Goal: Task Accomplishment & Management: Complete application form

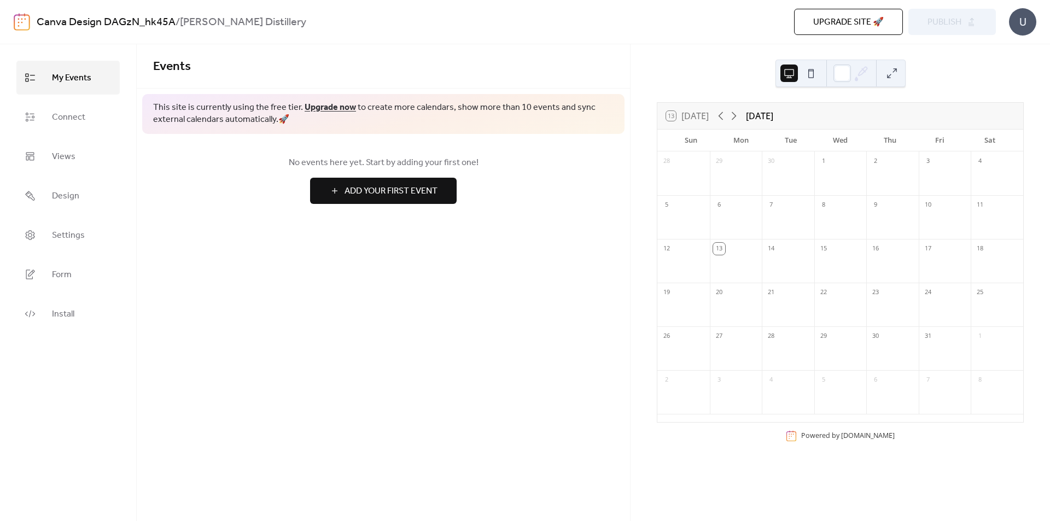
click at [419, 191] on span "Add Your First Event" at bounding box center [391, 191] width 93 height 13
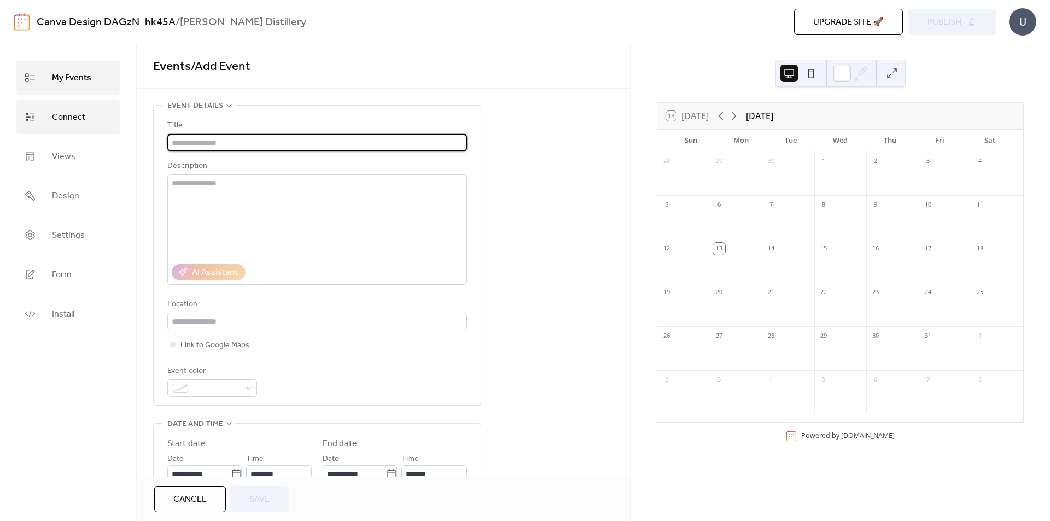
click at [86, 121] on link "Connect" at bounding box center [67, 117] width 103 height 34
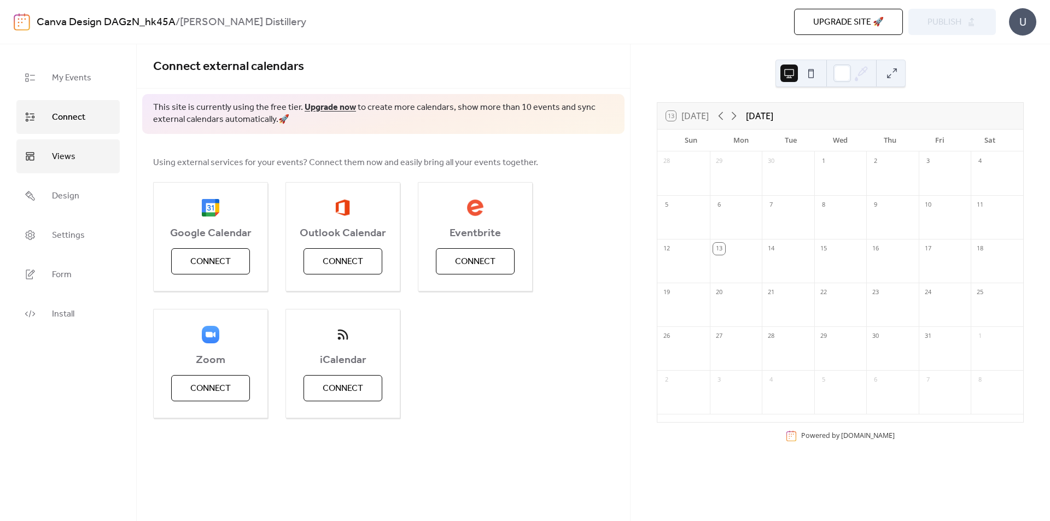
click at [82, 160] on link "Views" at bounding box center [67, 157] width 103 height 34
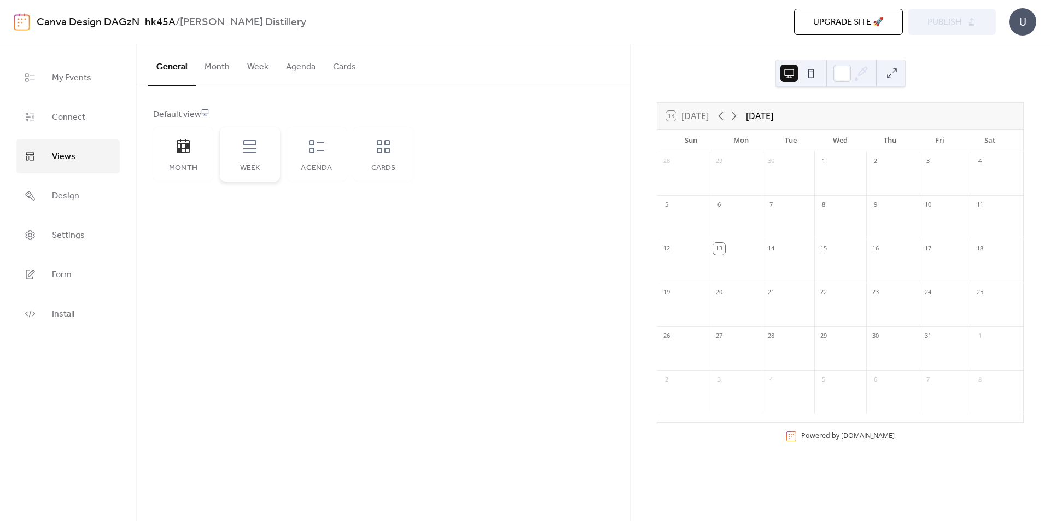
click at [251, 144] on icon at bounding box center [250, 147] width 18 height 18
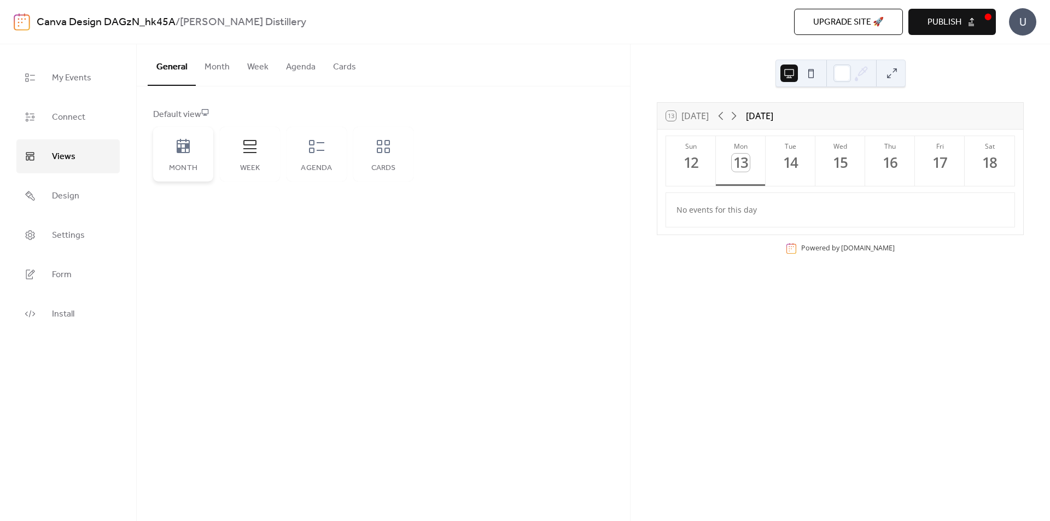
click at [193, 146] on div "Month" at bounding box center [183, 154] width 60 height 55
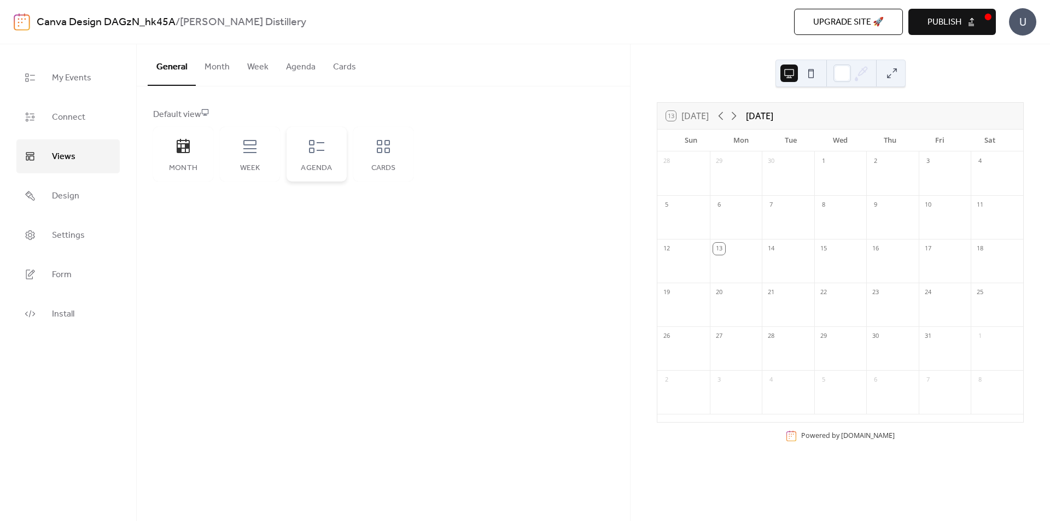
click at [335, 158] on div "Agenda" at bounding box center [317, 154] width 60 height 55
click at [397, 158] on div "Cards" at bounding box center [383, 154] width 60 height 55
click at [331, 157] on div "Agenda" at bounding box center [317, 154] width 60 height 55
click at [239, 159] on div "Week" at bounding box center [250, 154] width 60 height 55
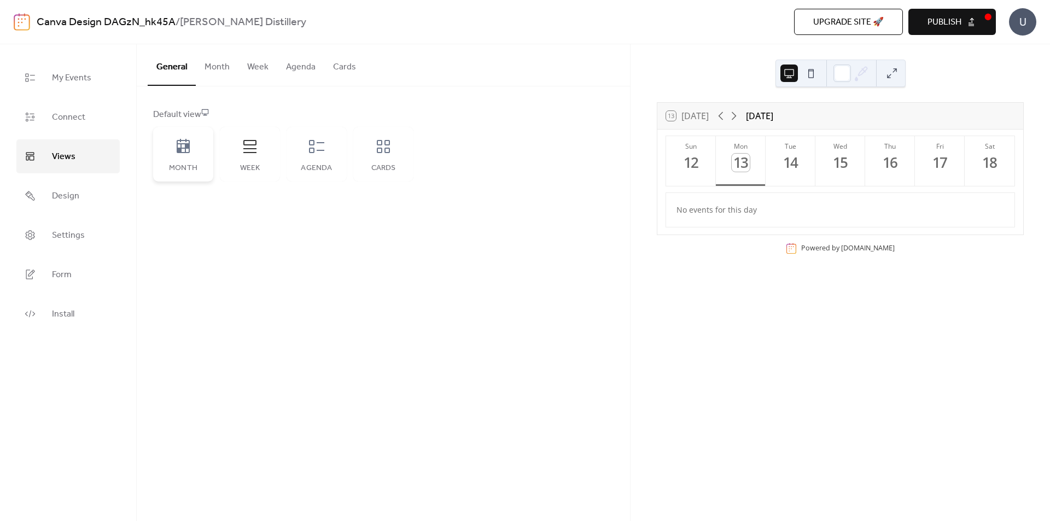
click at [201, 156] on div "Month" at bounding box center [183, 154] width 60 height 55
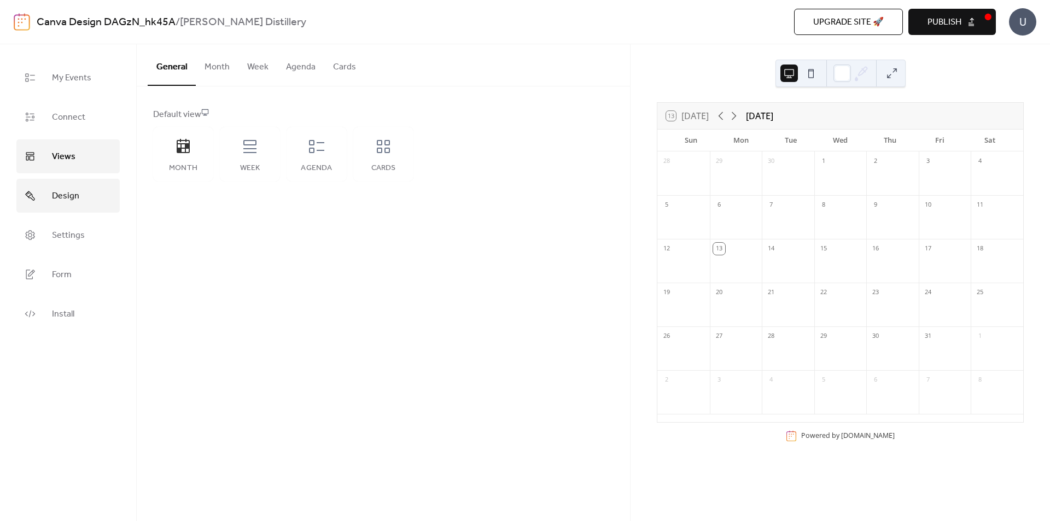
click at [91, 189] on link "Design" at bounding box center [67, 196] width 103 height 34
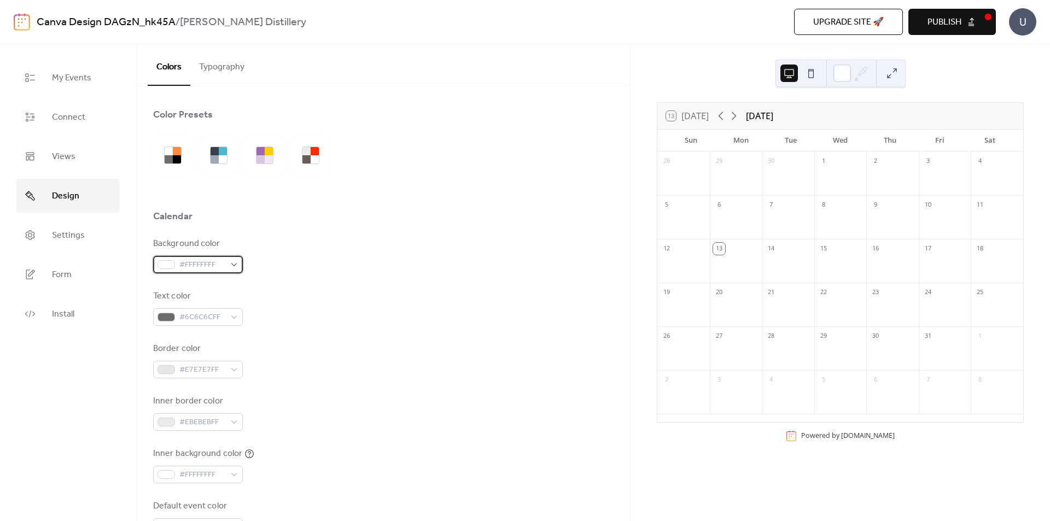
click at [234, 266] on div "#FFFFFFFF" at bounding box center [198, 265] width 90 height 18
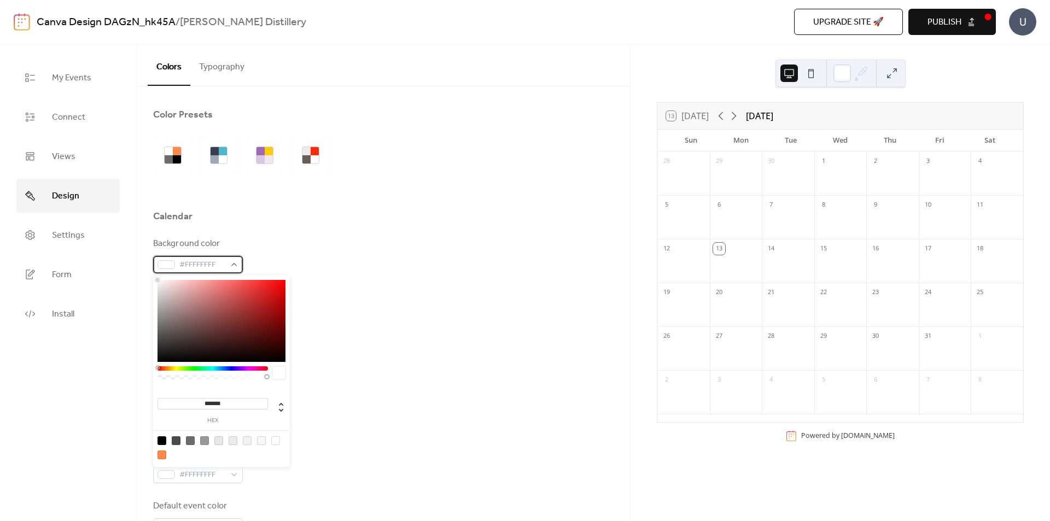
click at [234, 266] on div "#FFFFFFFF" at bounding box center [198, 265] width 90 height 18
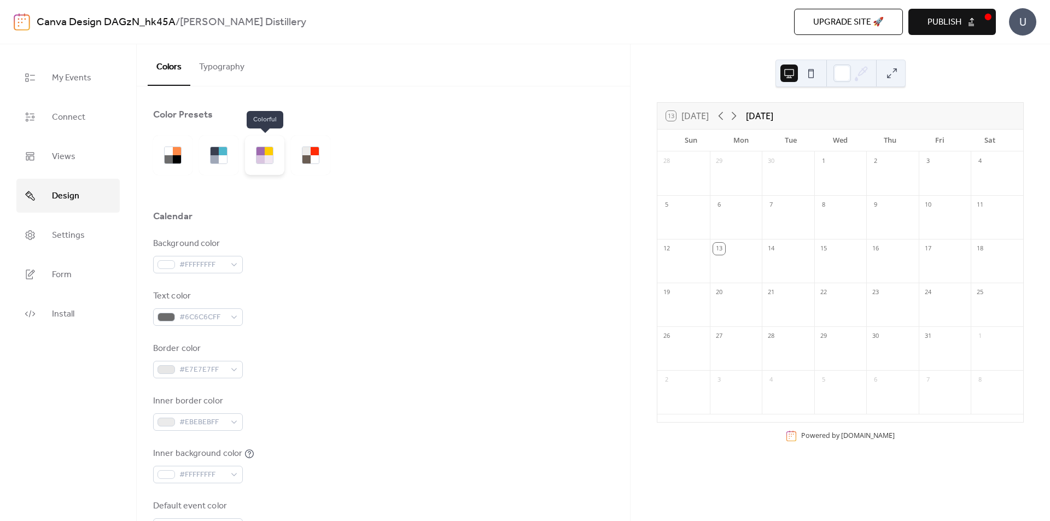
click at [270, 160] on div at bounding box center [269, 159] width 8 height 8
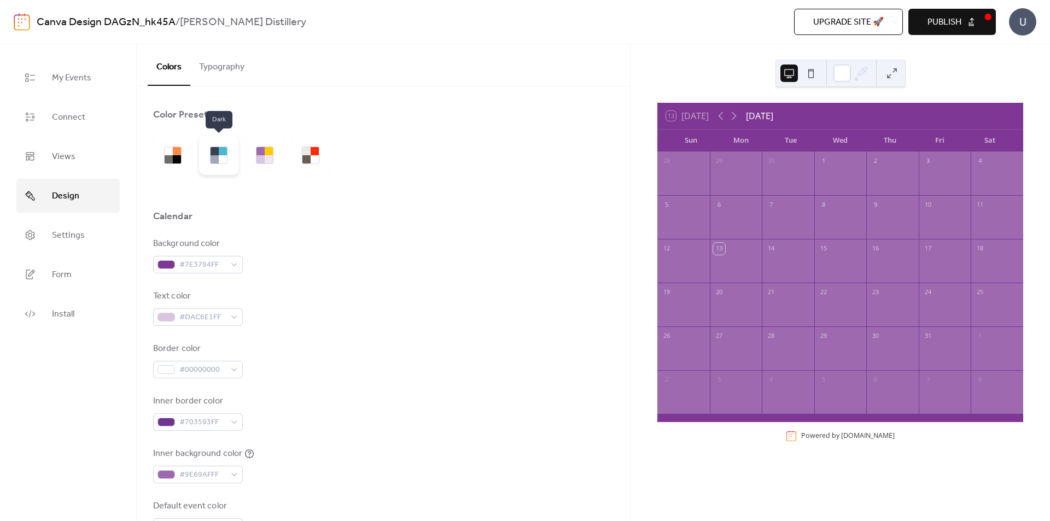
click at [228, 164] on div at bounding box center [218, 155] width 39 height 39
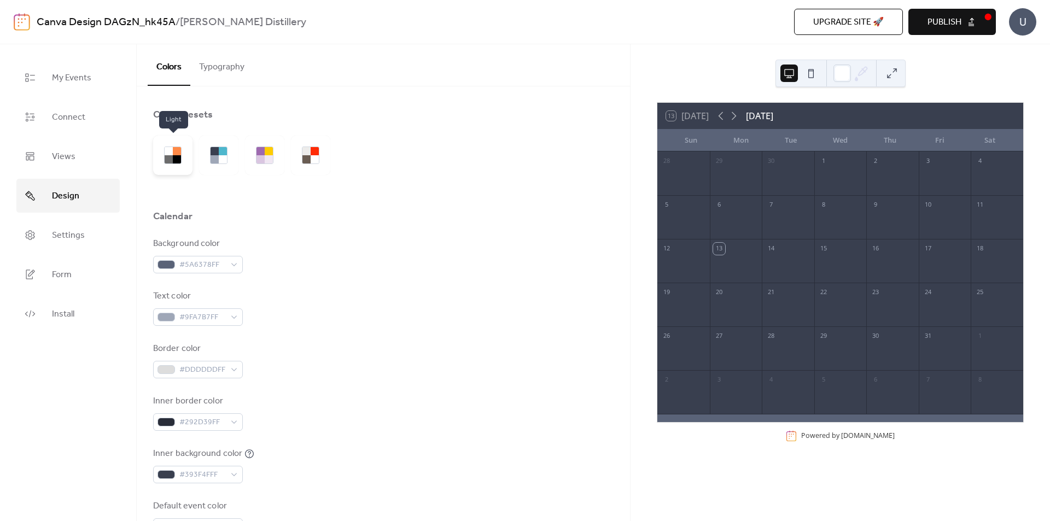
click at [174, 164] on div at bounding box center [172, 155] width 39 height 39
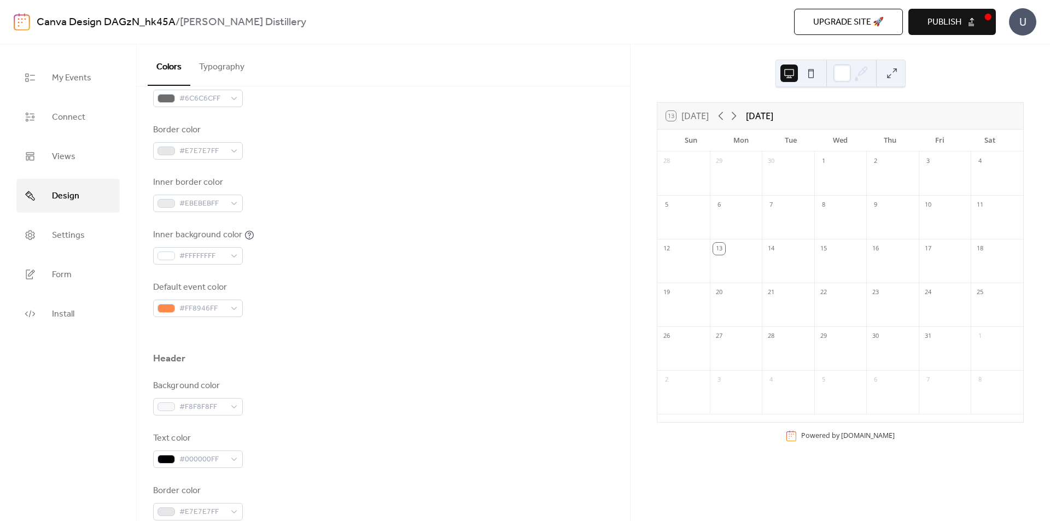
scroll to position [164, 0]
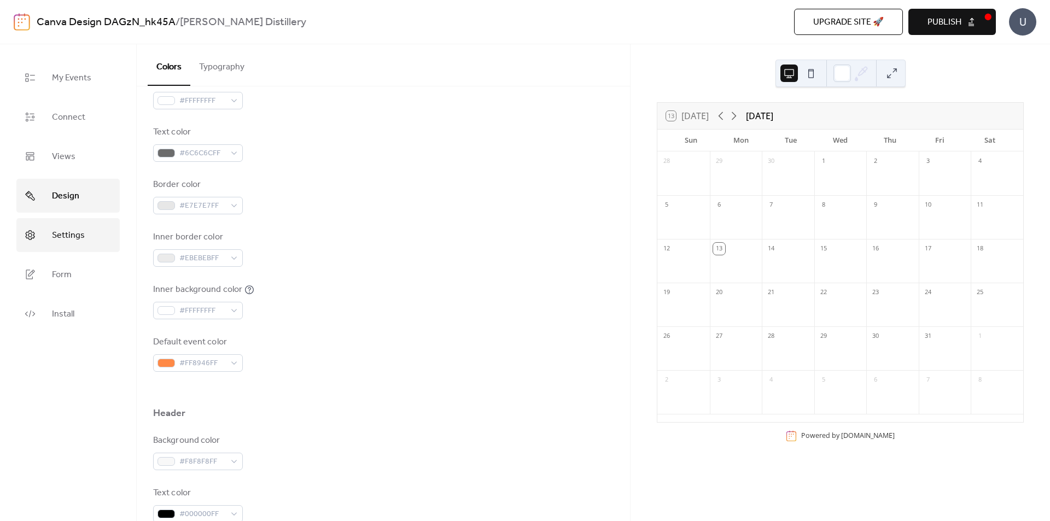
click at [62, 231] on span "Settings" at bounding box center [68, 236] width 33 height 18
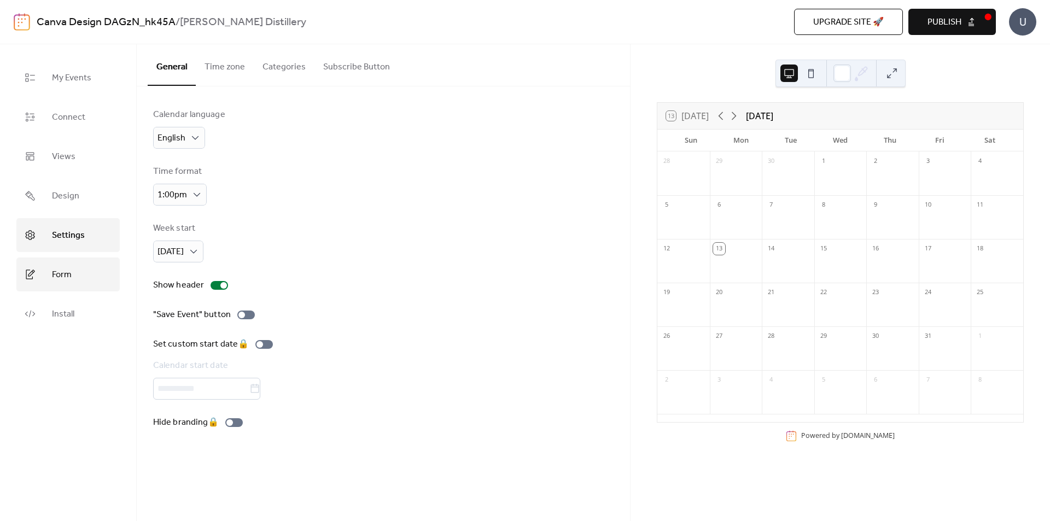
click at [60, 270] on span "Form" at bounding box center [62, 275] width 20 height 18
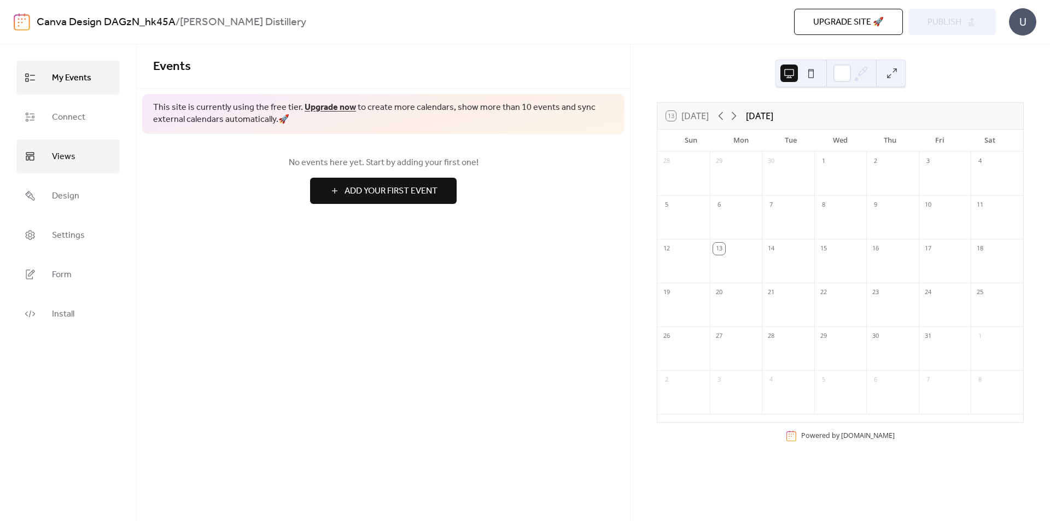
click at [73, 160] on span "Views" at bounding box center [64, 157] width 24 height 18
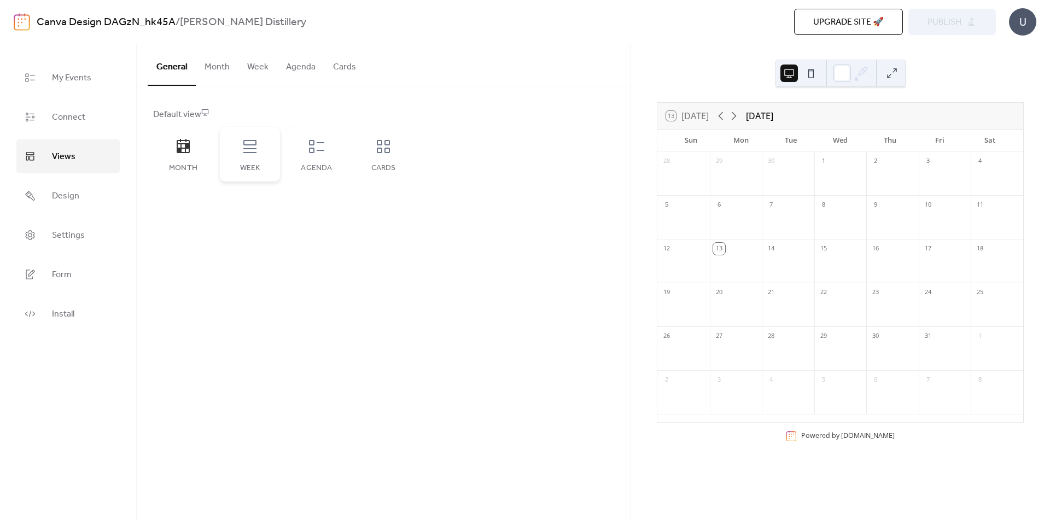
click at [249, 143] on icon at bounding box center [250, 147] width 18 height 18
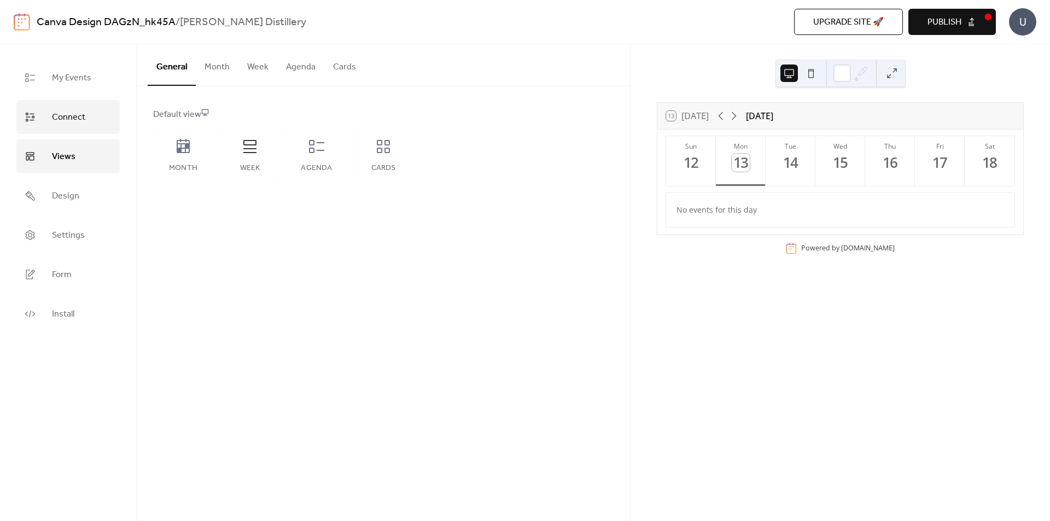
click at [63, 113] on span "Connect" at bounding box center [68, 118] width 33 height 18
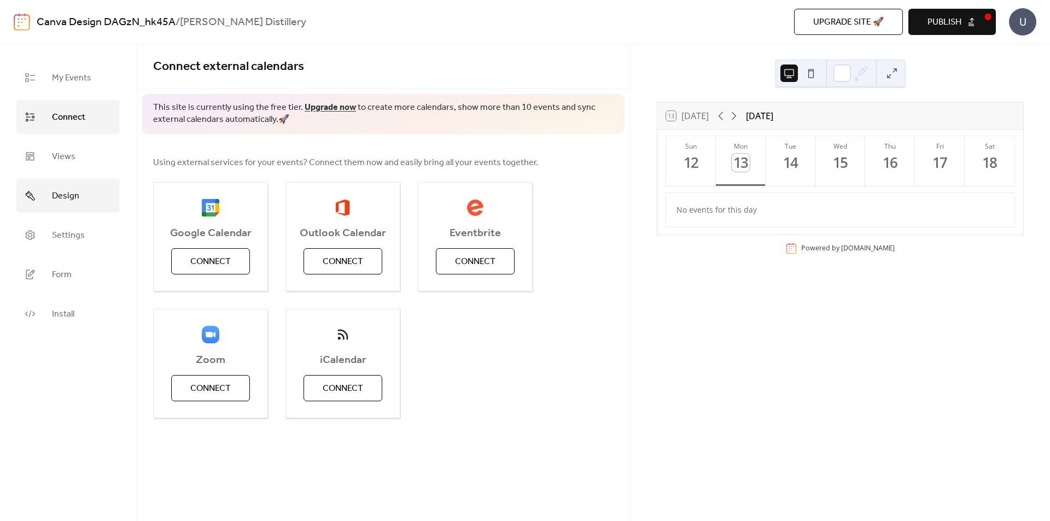
click at [79, 201] on link "Design" at bounding box center [67, 196] width 103 height 34
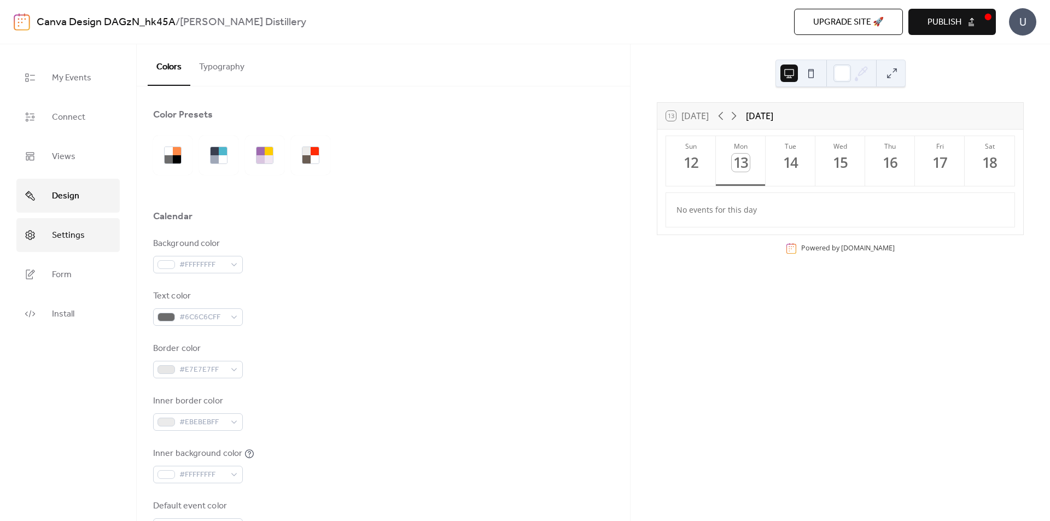
click at [90, 233] on link "Settings" at bounding box center [67, 235] width 103 height 34
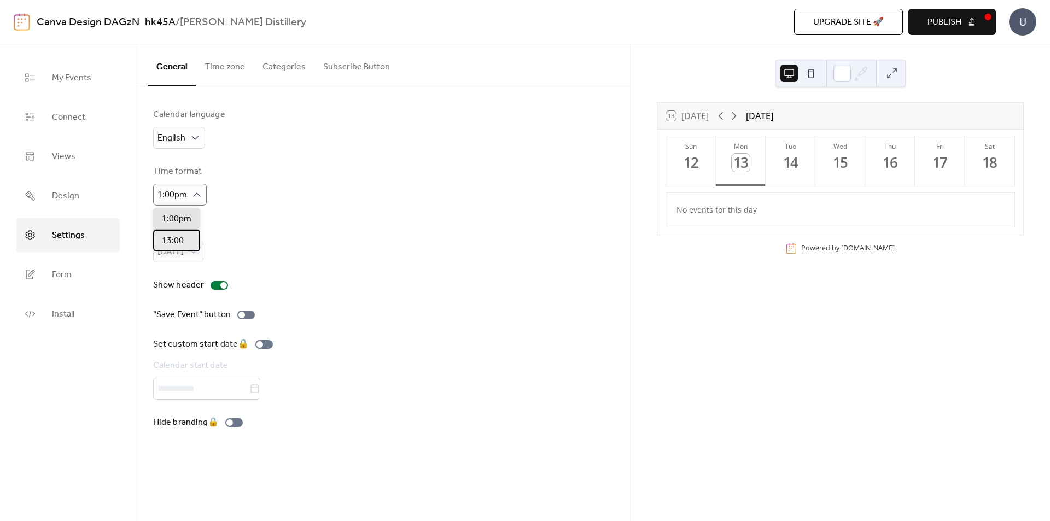
click at [174, 245] on span "13:00" at bounding box center [173, 241] width 22 height 13
click at [241, 315] on div at bounding box center [242, 315] width 7 height 7
click at [317, 315] on div ""Save Event" button" at bounding box center [383, 315] width 461 height 13
click at [226, 72] on button "Time zone" at bounding box center [225, 64] width 58 height 40
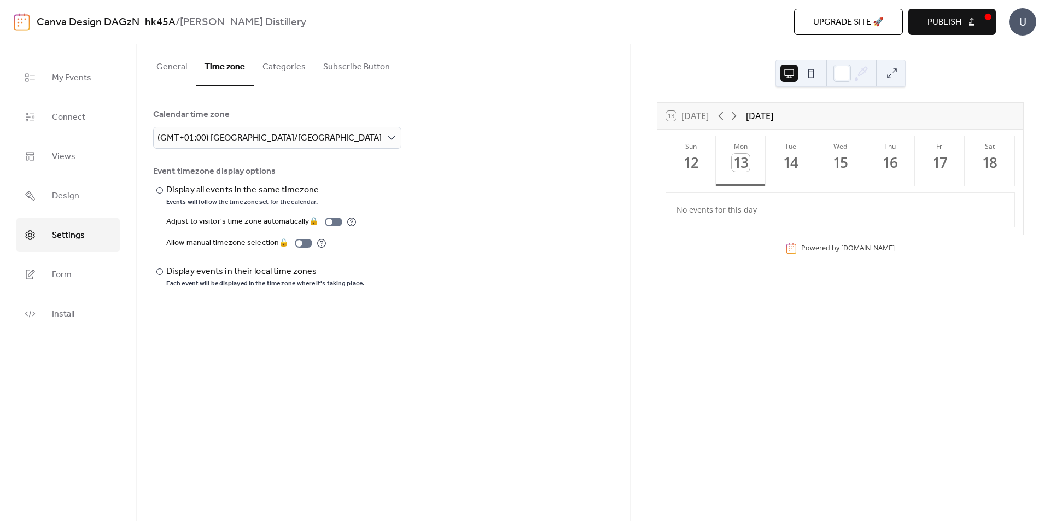
click at [278, 63] on button "Categories" at bounding box center [284, 64] width 61 height 40
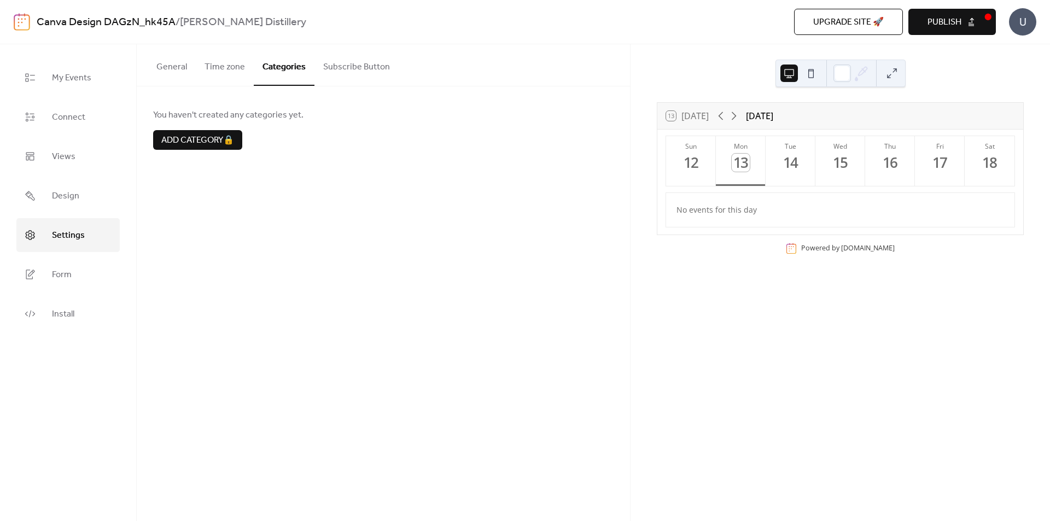
click at [725, 210] on div "No events for this day" at bounding box center [841, 210] width 346 height 26
click at [226, 144] on div "Add category 🔒" at bounding box center [197, 140] width 89 height 20
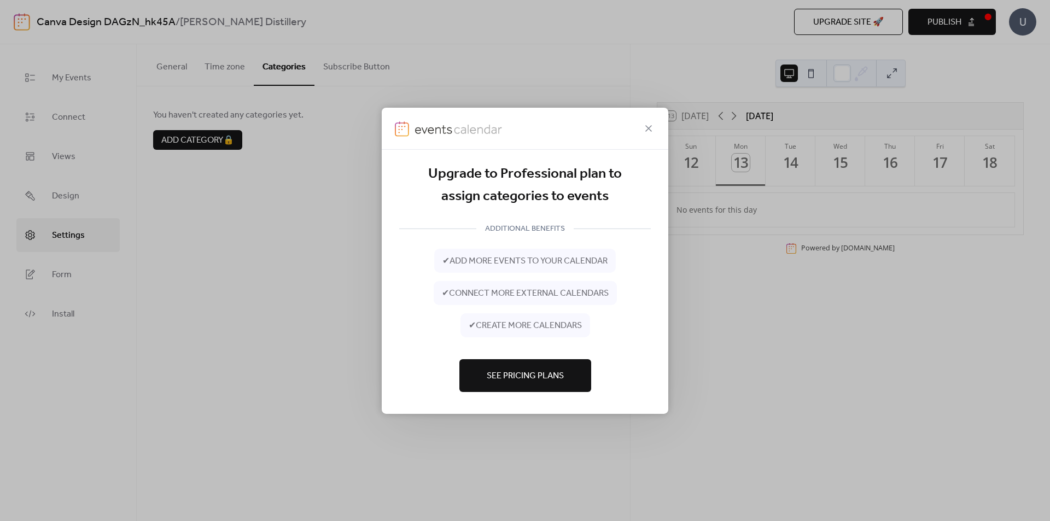
click at [518, 361] on button "See Pricing Plans" at bounding box center [526, 375] width 132 height 33
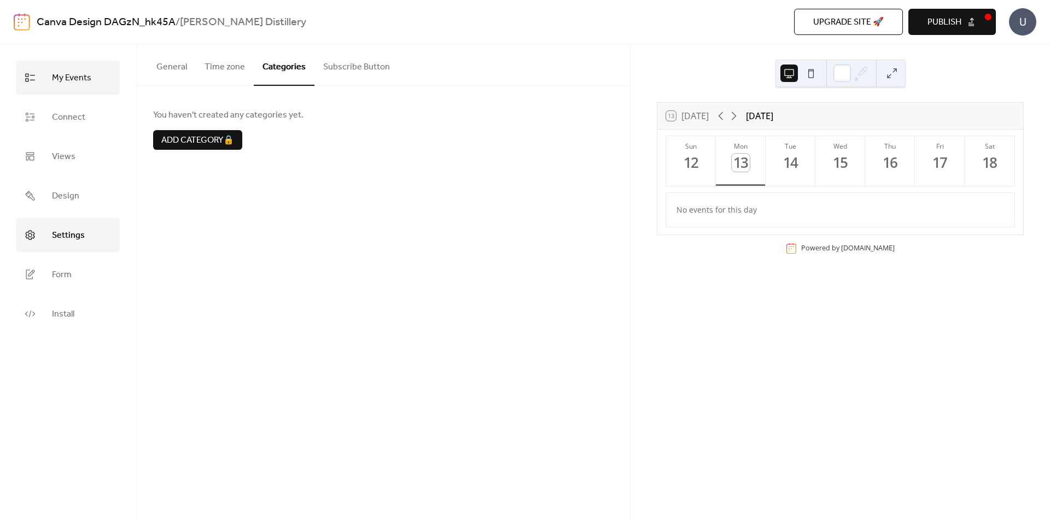
click at [72, 74] on span "My Events" at bounding box center [71, 78] width 39 height 18
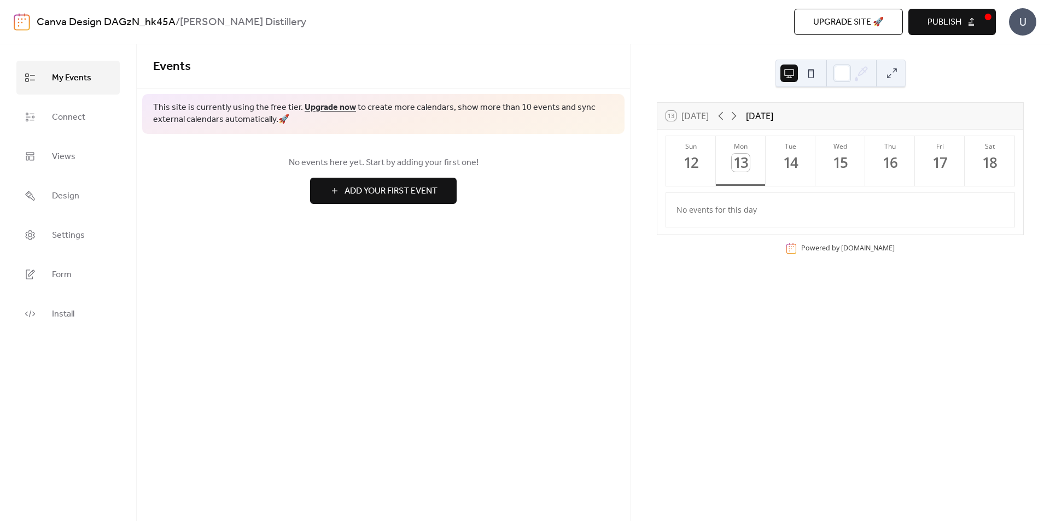
click at [396, 195] on span "Add Your First Event" at bounding box center [391, 191] width 93 height 13
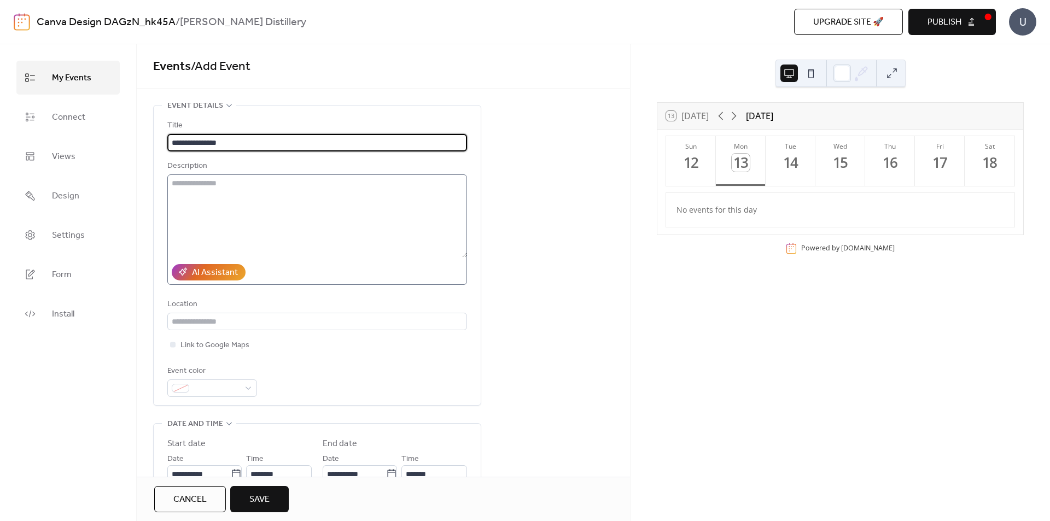
type input "**********"
click at [219, 184] on textarea at bounding box center [317, 216] width 300 height 83
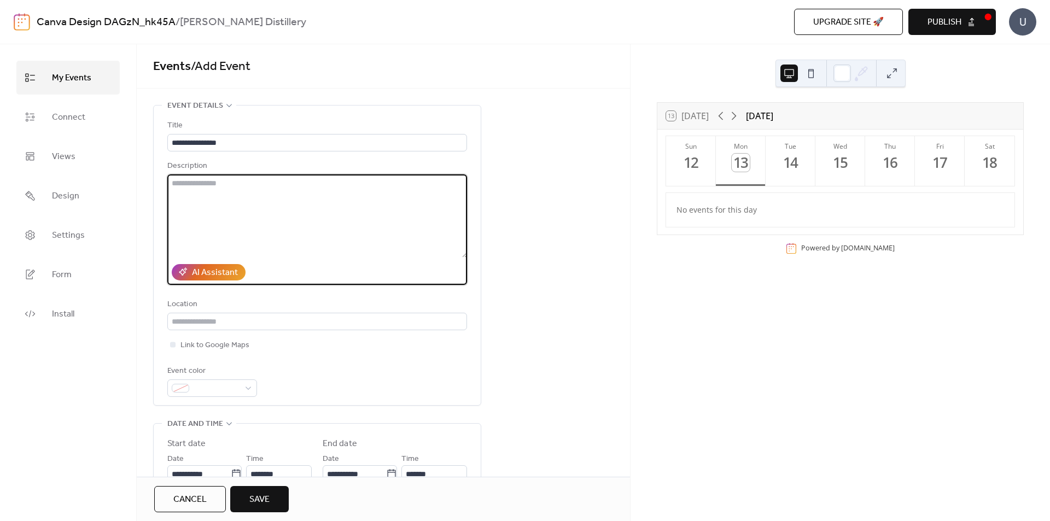
click at [225, 202] on textarea at bounding box center [317, 216] width 300 height 83
paste textarea "**********"
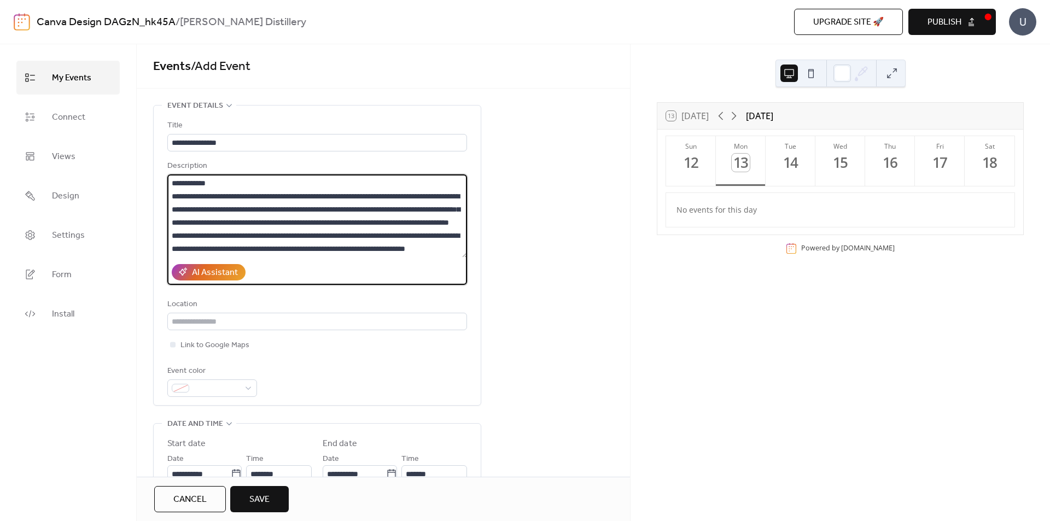
scroll to position [66, 0]
type textarea "**********"
click at [222, 322] on input "text" at bounding box center [317, 322] width 300 height 18
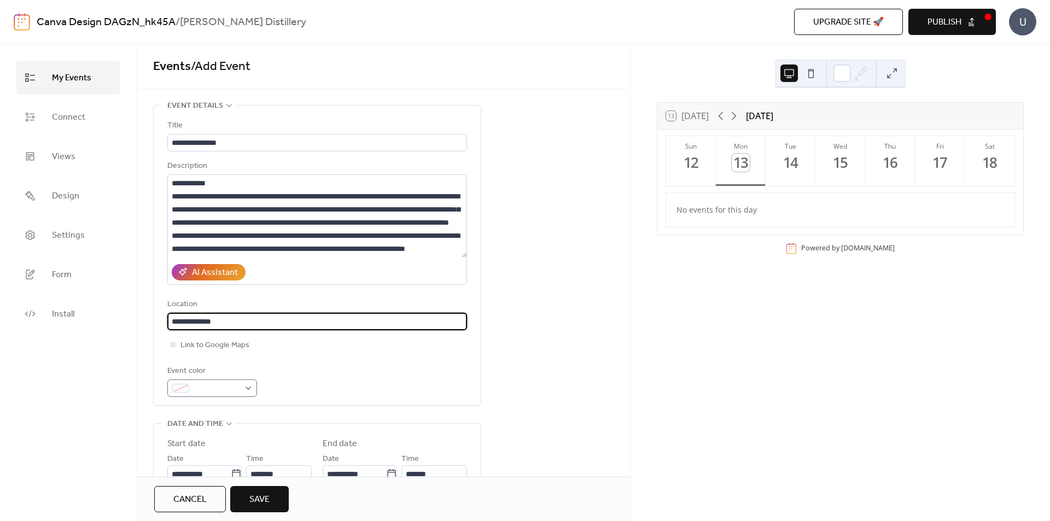
type input "**********"
click at [216, 387] on span at bounding box center [217, 388] width 46 height 13
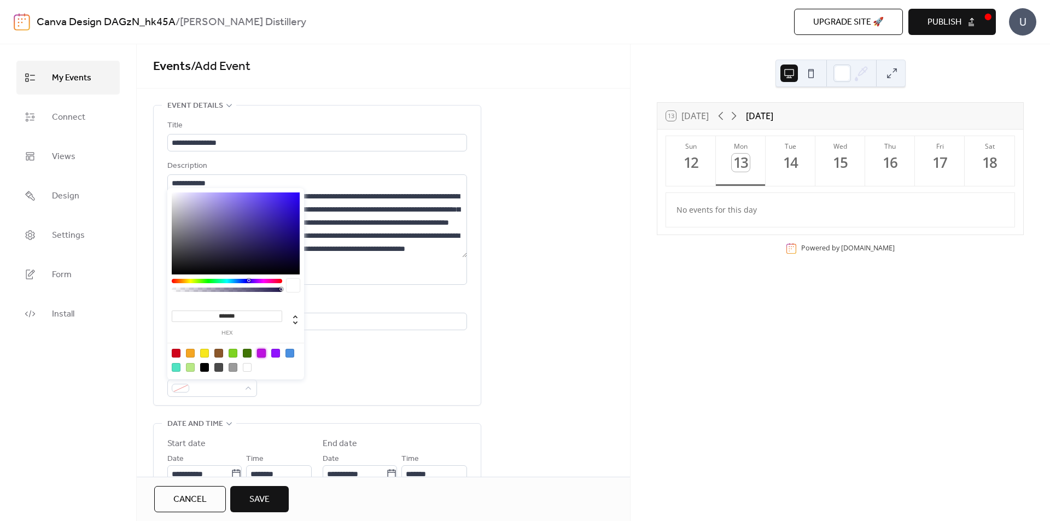
click at [263, 353] on div at bounding box center [261, 353] width 9 height 9
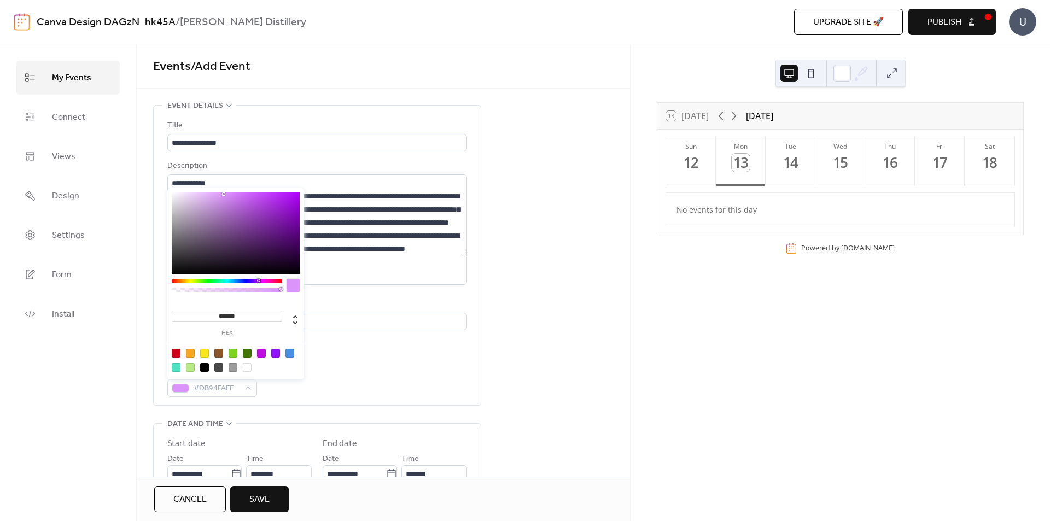
drag, startPoint x: 290, startPoint y: 202, endPoint x: 224, endPoint y: 194, distance: 66.7
click at [224, 194] on div at bounding box center [224, 194] width 2 height 2
click at [258, 280] on div at bounding box center [258, 280] width 3 height 3
type input "*******"
drag, startPoint x: 258, startPoint y: 280, endPoint x: 265, endPoint y: 280, distance: 7.7
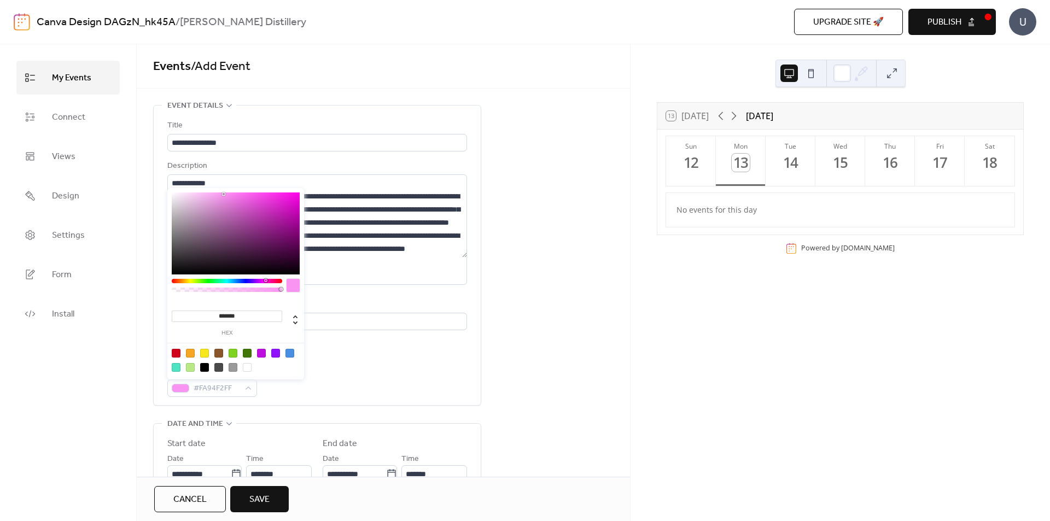
click at [265, 280] on div at bounding box center [265, 280] width 3 height 3
click at [351, 362] on div "**********" at bounding box center [317, 258] width 300 height 278
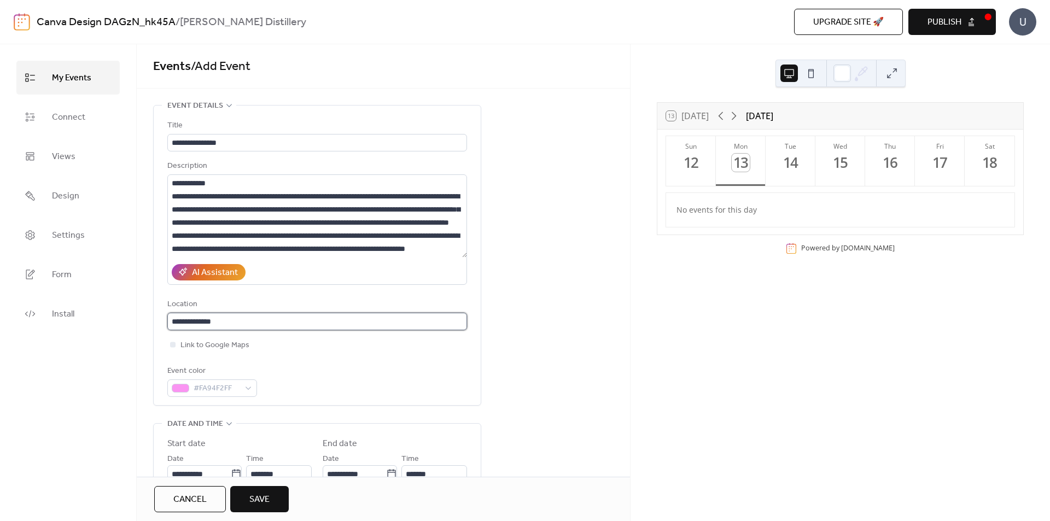
click at [266, 323] on input "**********" at bounding box center [317, 322] width 300 height 18
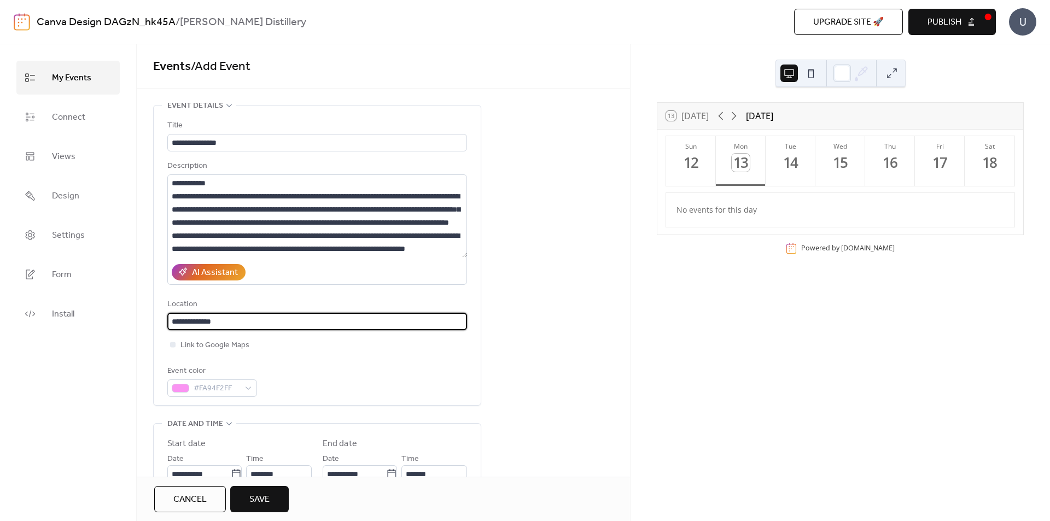
click at [327, 361] on div "**********" at bounding box center [317, 258] width 300 height 278
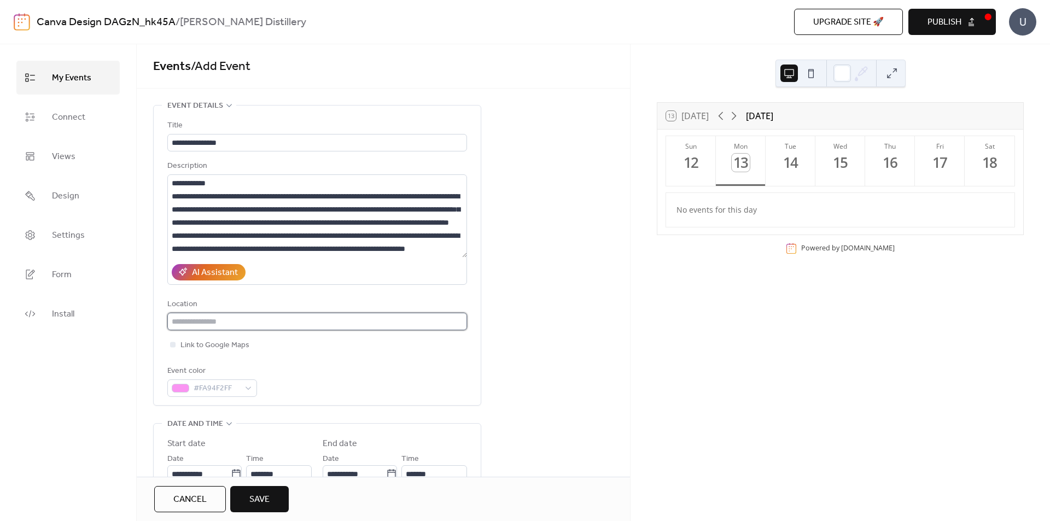
click at [261, 319] on input "text" at bounding box center [317, 322] width 300 height 18
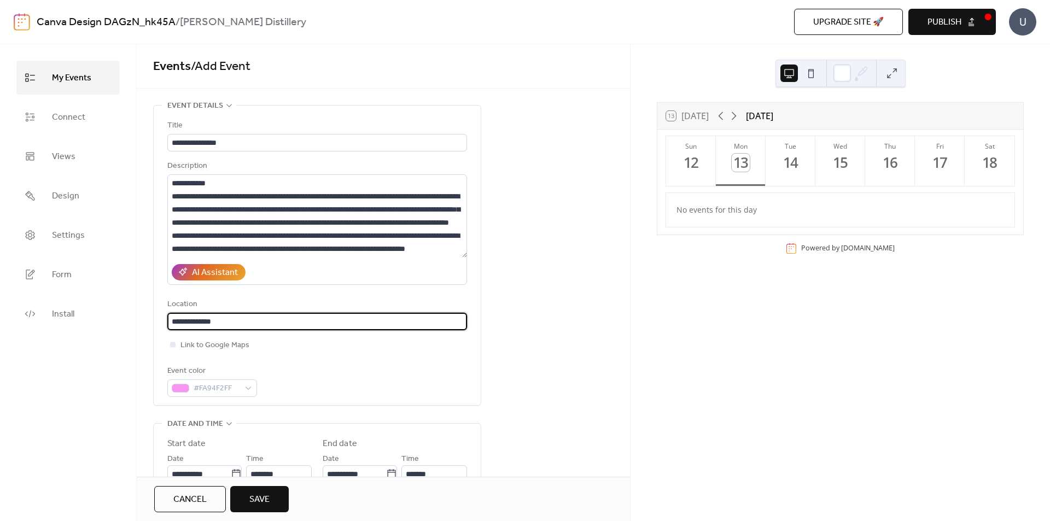
type input "**********"
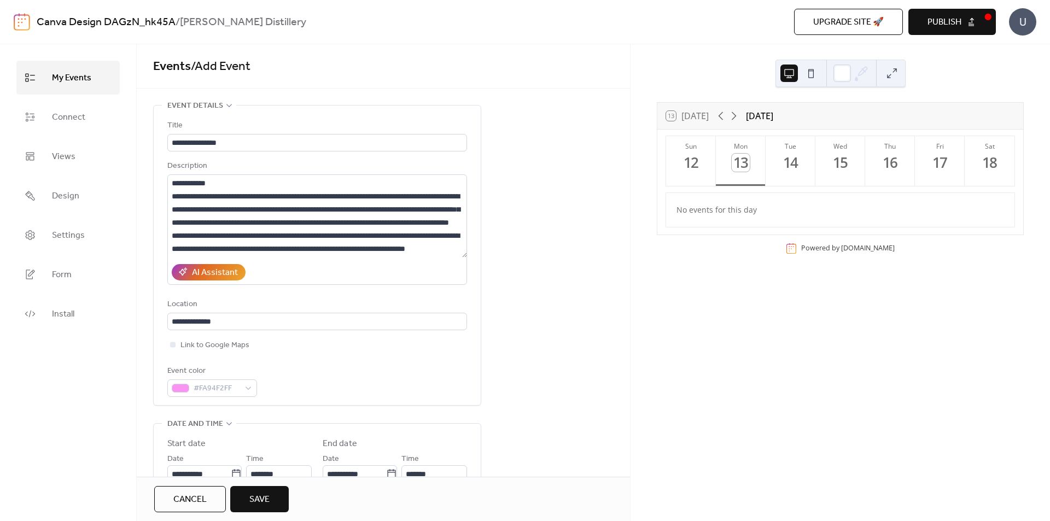
click at [318, 346] on div "Link to Google Maps" at bounding box center [317, 345] width 300 height 13
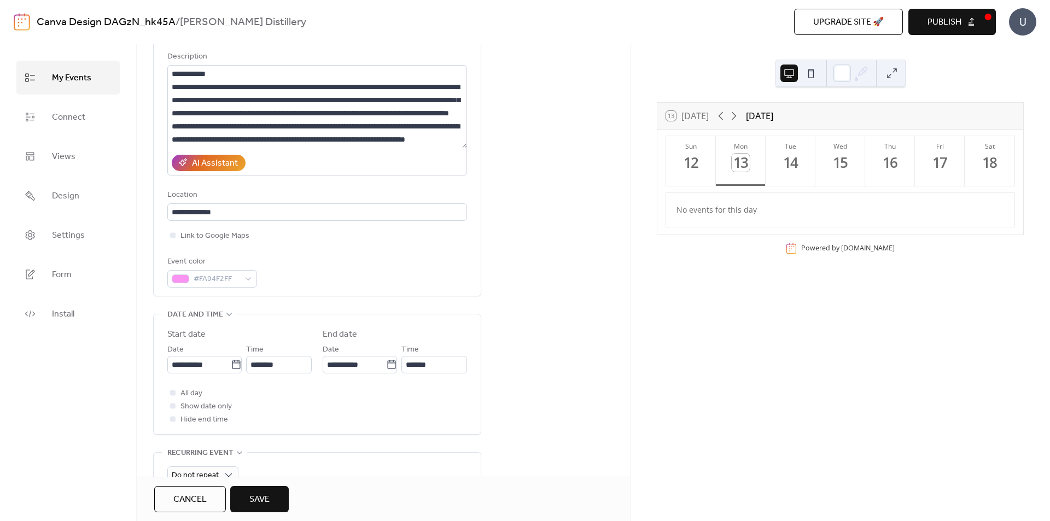
scroll to position [164, 0]
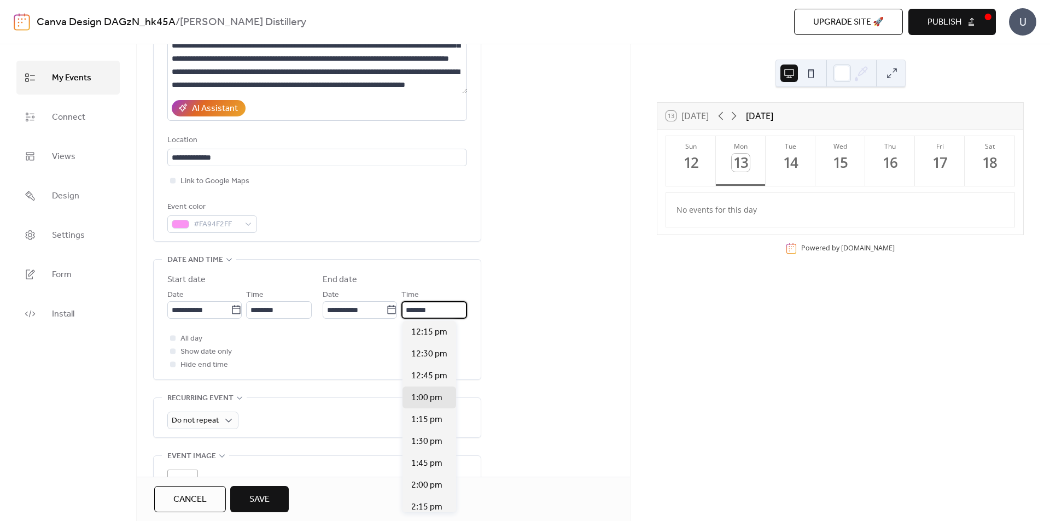
click at [440, 310] on input "*******" at bounding box center [435, 310] width 66 height 18
click at [420, 489] on span "2:00 pm" at bounding box center [426, 485] width 31 height 13
type input "*******"
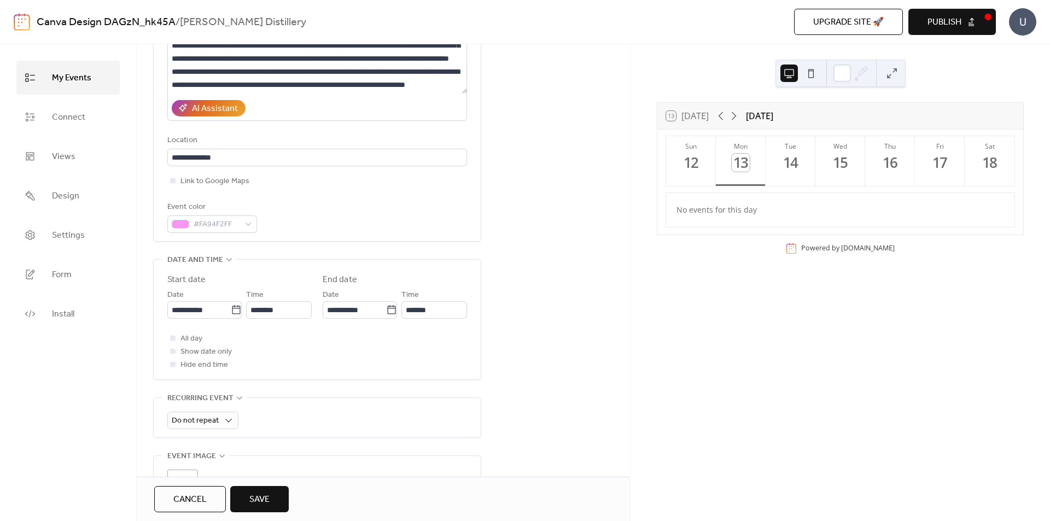
click at [374, 343] on div "All day Show date only Hide end time" at bounding box center [317, 351] width 300 height 39
click at [204, 351] on span "Show date only" at bounding box center [206, 352] width 51 height 13
click at [361, 336] on div "All day Show date only Hide end time" at bounding box center [317, 351] width 300 height 39
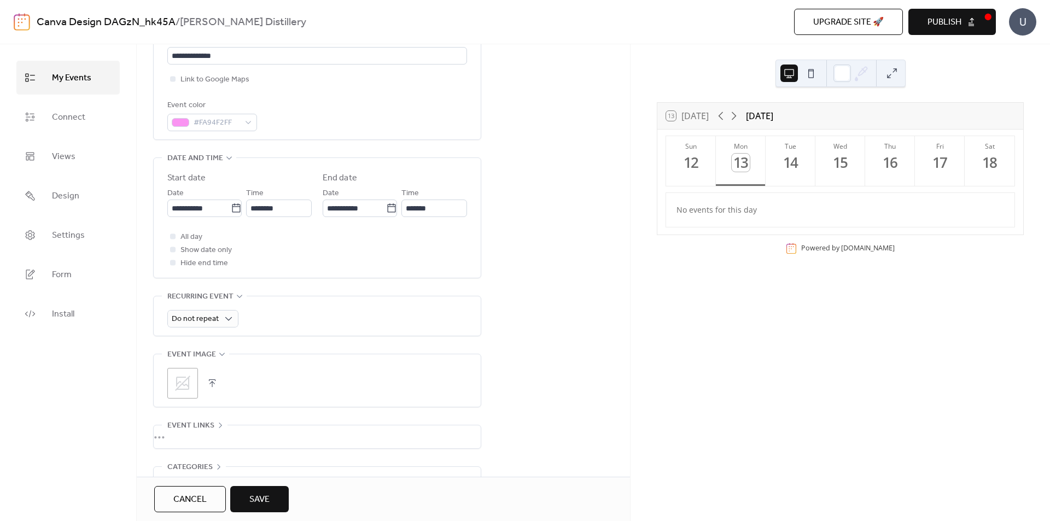
scroll to position [274, 0]
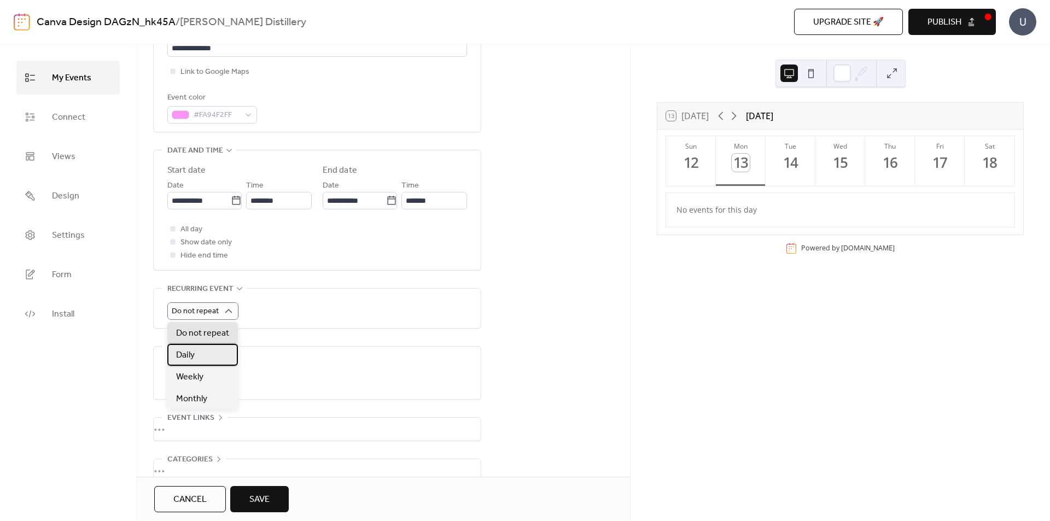
click at [212, 357] on div "Daily" at bounding box center [202, 355] width 71 height 22
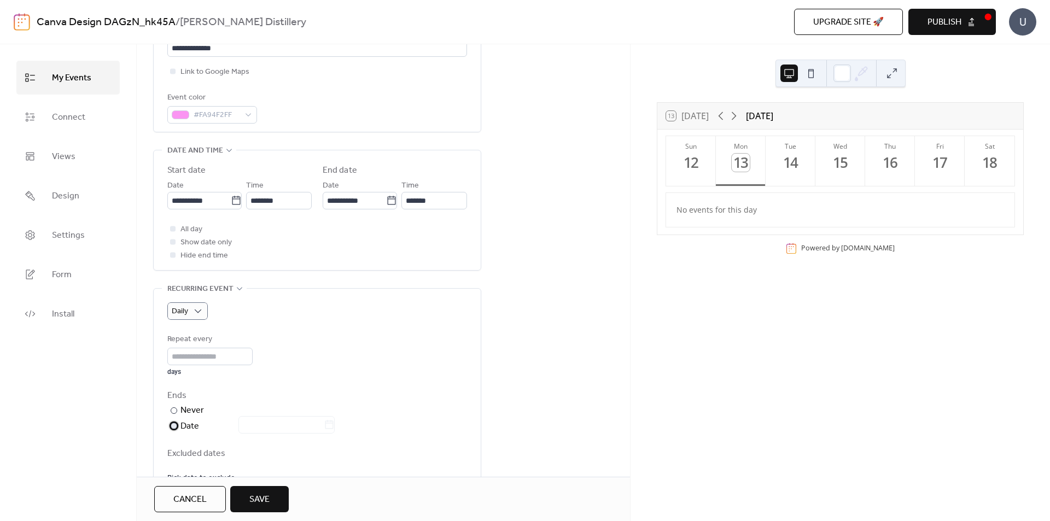
click at [175, 426] on div at bounding box center [174, 426] width 7 height 7
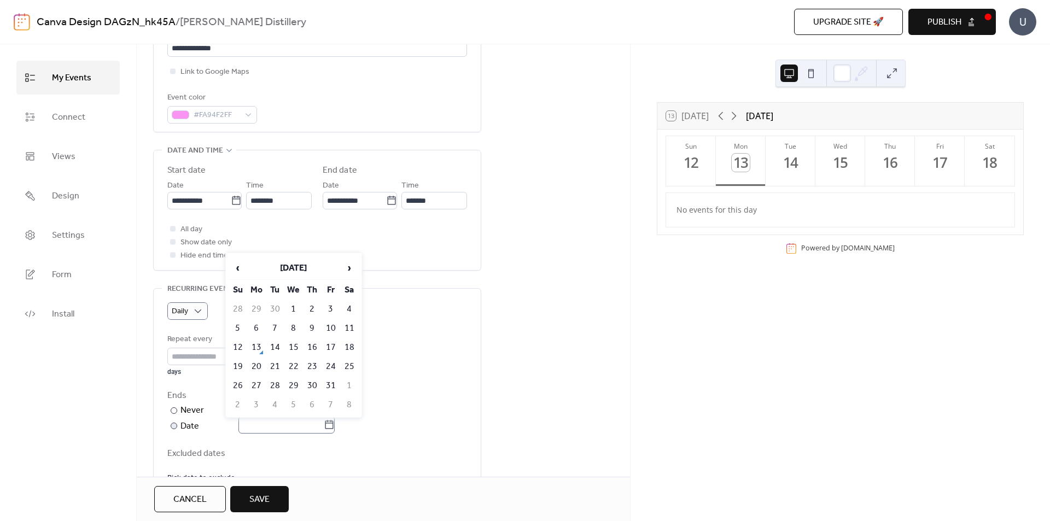
click at [335, 425] on icon at bounding box center [329, 425] width 11 height 11
click at [324, 425] on input "text" at bounding box center [281, 425] width 85 height 18
click at [348, 266] on span "›" at bounding box center [349, 268] width 16 height 22
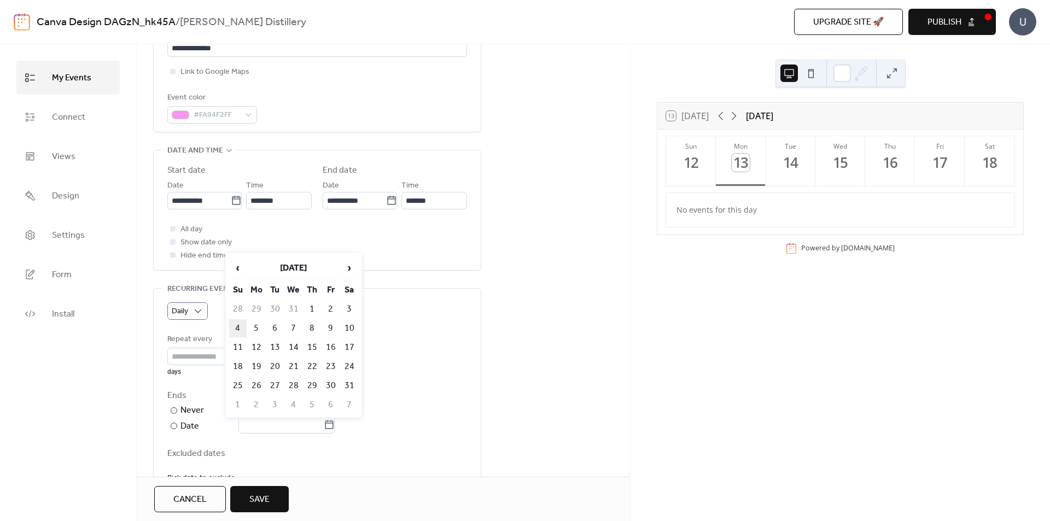
click at [237, 323] on td "4" at bounding box center [238, 328] width 18 height 18
type input "**********"
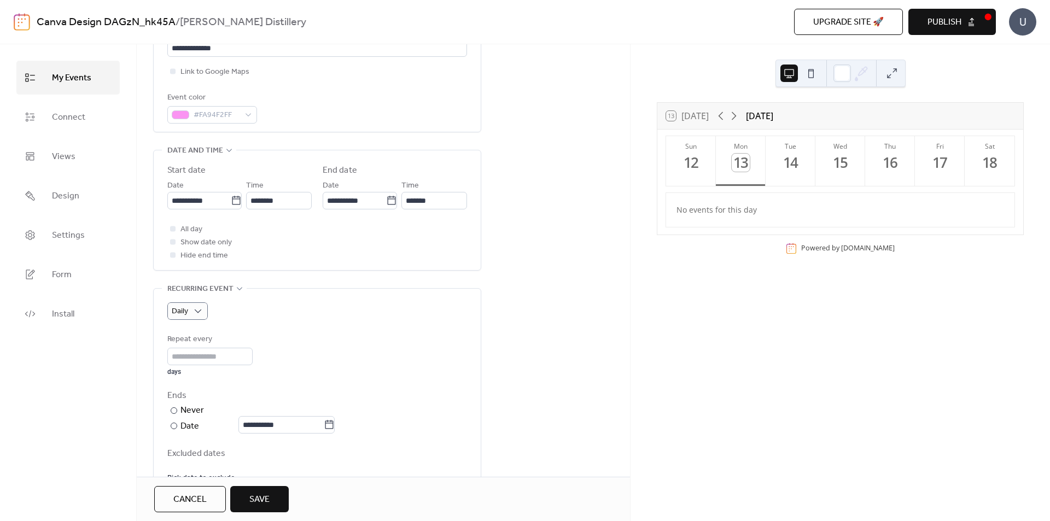
click at [364, 355] on div "Repeat every * days" at bounding box center [317, 354] width 300 height 43
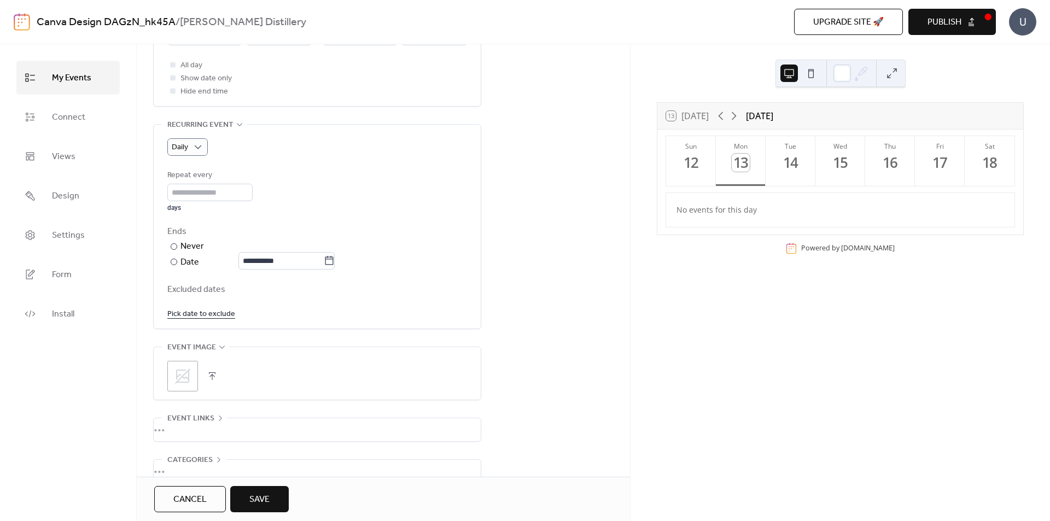
scroll to position [500, 0]
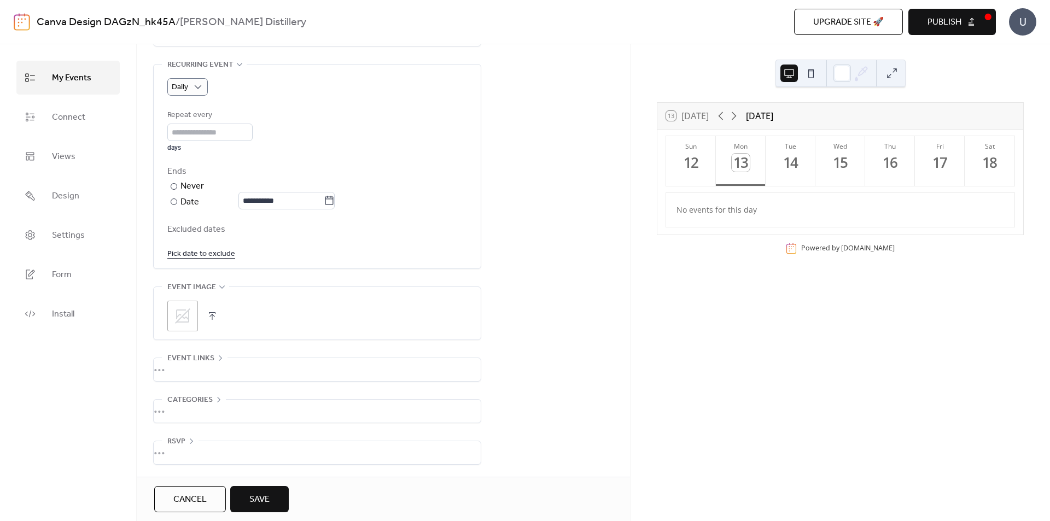
click at [182, 317] on icon at bounding box center [183, 316] width 18 height 18
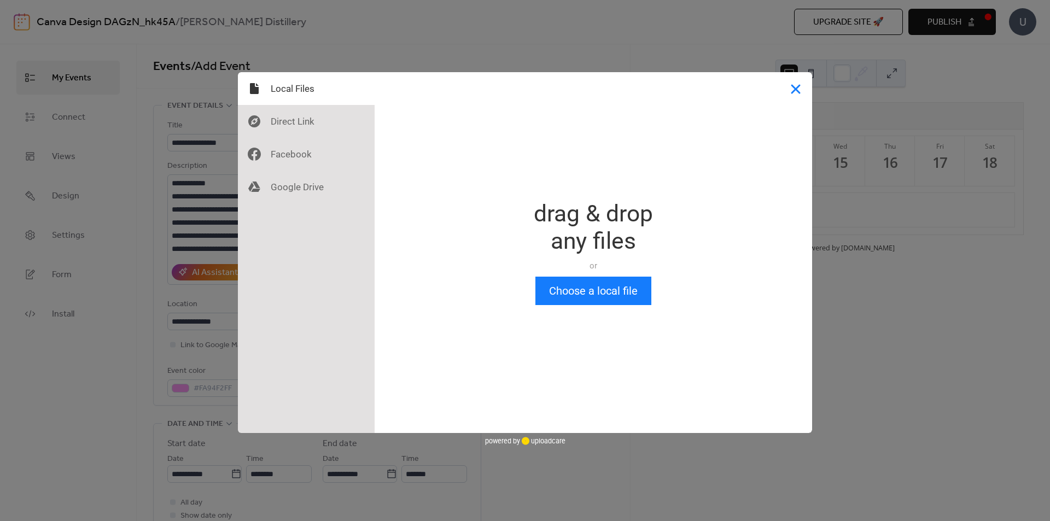
click at [798, 85] on button "Close" at bounding box center [796, 88] width 33 height 33
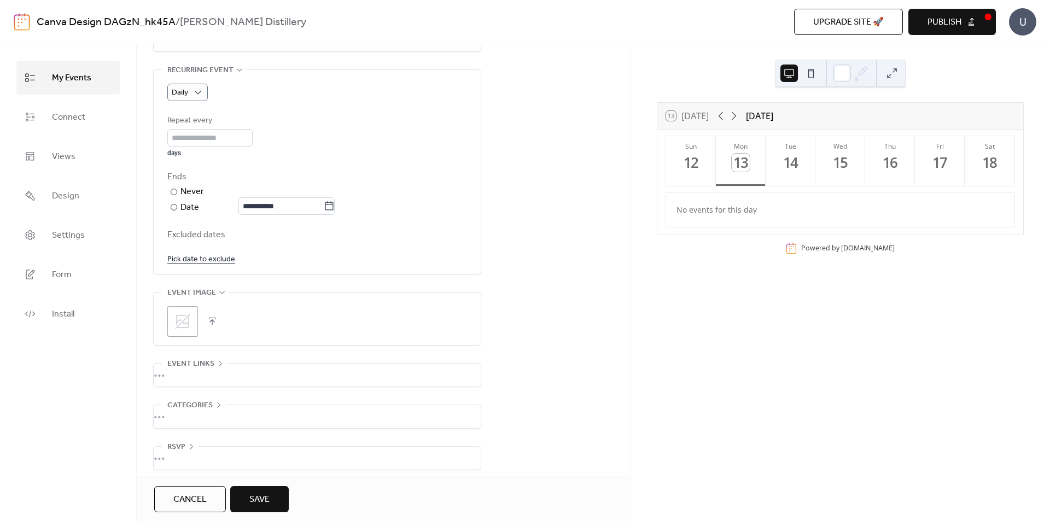
scroll to position [500, 0]
click at [204, 402] on div "•••" at bounding box center [317, 411] width 327 height 23
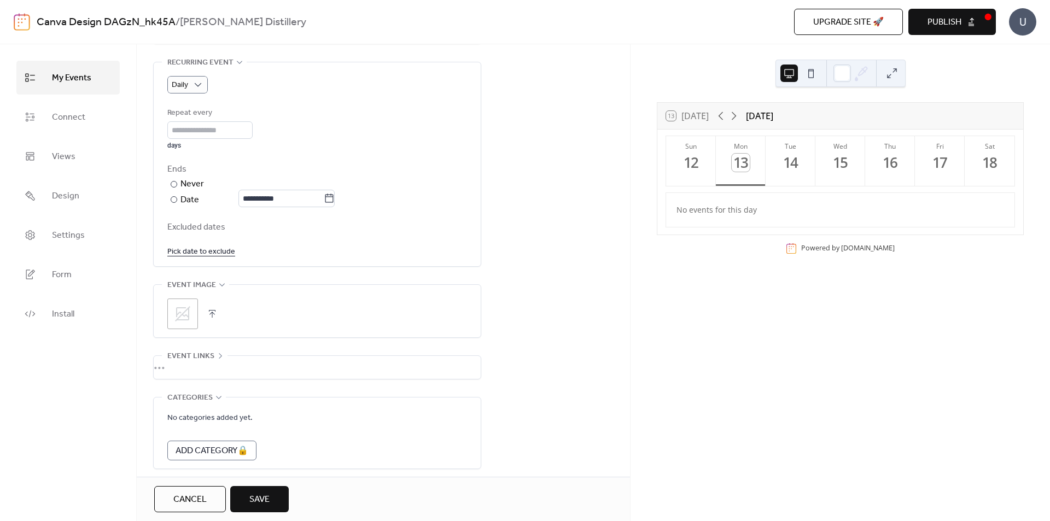
click at [204, 402] on span "Categories" at bounding box center [189, 398] width 45 height 13
click at [191, 437] on icon at bounding box center [191, 441] width 9 height 9
click at [173, 436] on span "RSVP" at bounding box center [176, 439] width 18 height 13
click at [246, 496] on button "Save" at bounding box center [259, 499] width 59 height 26
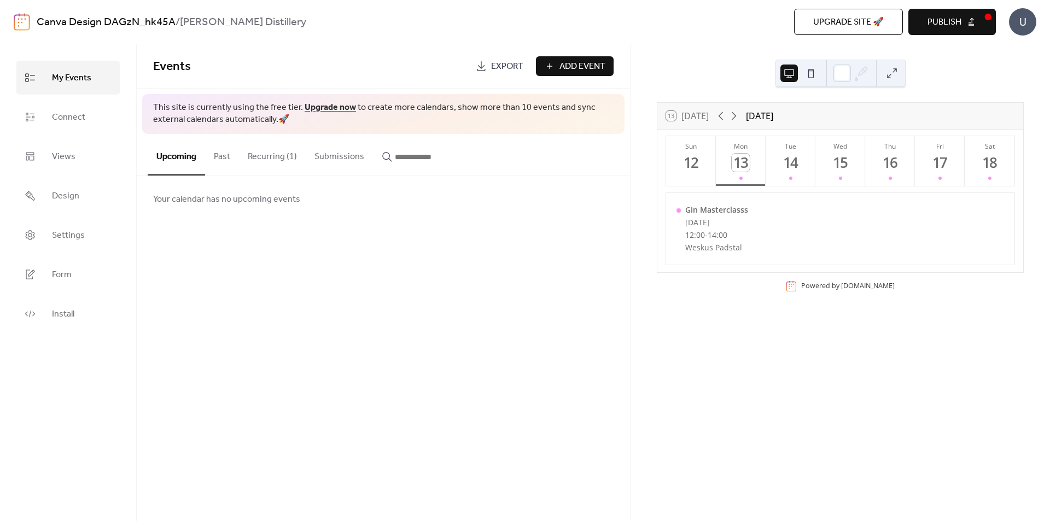
click at [283, 157] on button "Recurring (1)" at bounding box center [272, 154] width 67 height 40
click at [346, 155] on button "Submissions" at bounding box center [339, 154] width 67 height 40
click at [923, 310] on div "13 [DATE] [DATE] Sun 12 Mon 13 Tue 14 Wed 15 Thu 16 Fri 17 Sat 18 Gin Mastercla…" at bounding box center [841, 282] width 420 height 477
click at [960, 26] on span "Publish" at bounding box center [945, 22] width 34 height 13
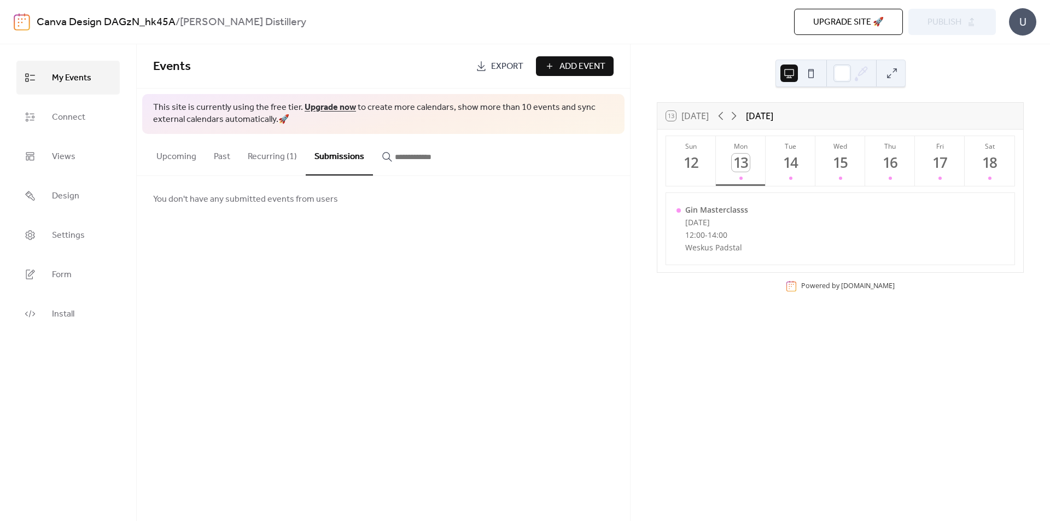
click at [440, 291] on div "Events Export Add Event This site is currently using the free tier. Upgrade now…" at bounding box center [383, 282] width 493 height 477
click at [189, 159] on button "Upcoming" at bounding box center [176, 154] width 57 height 40
click at [88, 155] on link "Views" at bounding box center [67, 157] width 103 height 34
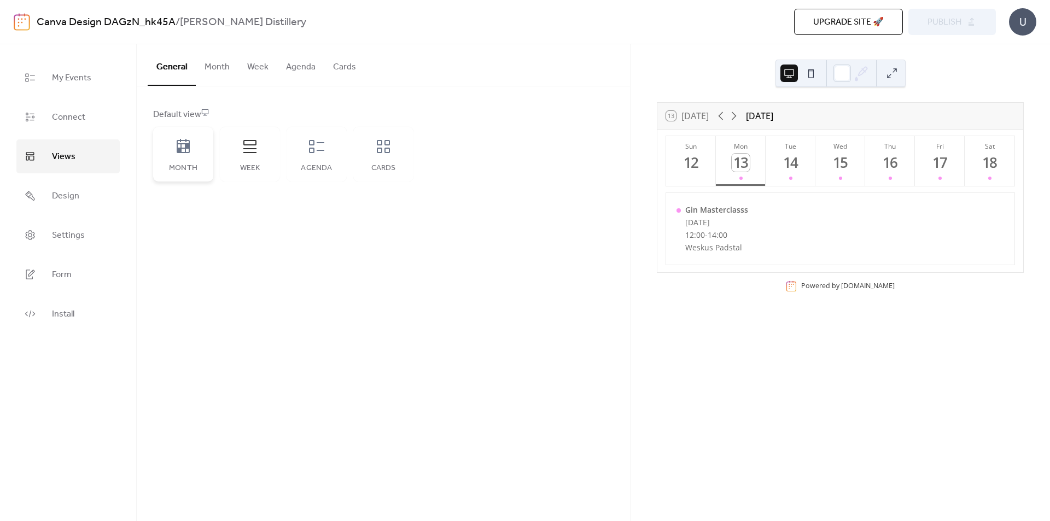
click at [174, 159] on div "Month" at bounding box center [183, 154] width 60 height 55
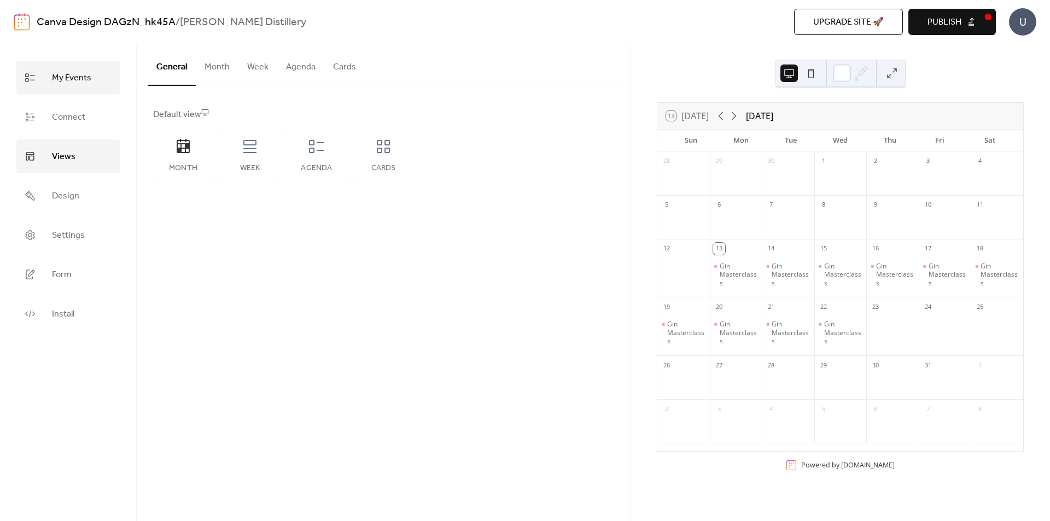
click at [72, 74] on span "My Events" at bounding box center [71, 78] width 39 height 18
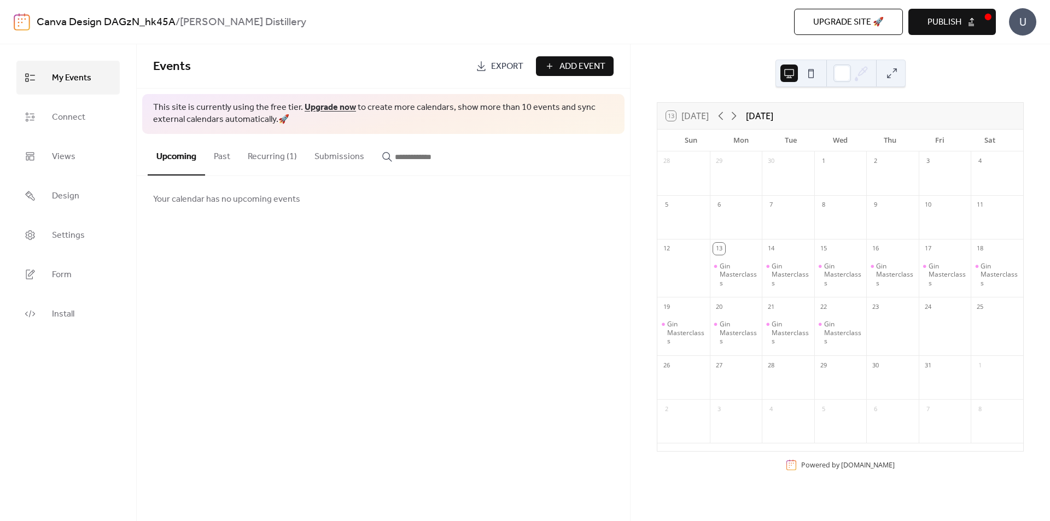
click at [281, 148] on button "Recurring (1)" at bounding box center [272, 154] width 67 height 40
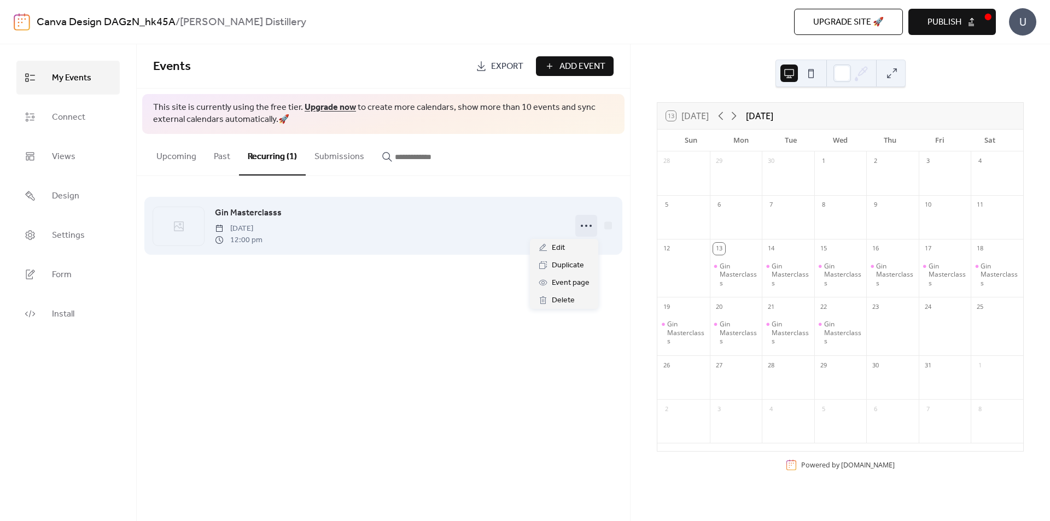
click at [589, 226] on icon at bounding box center [587, 226] width 18 height 18
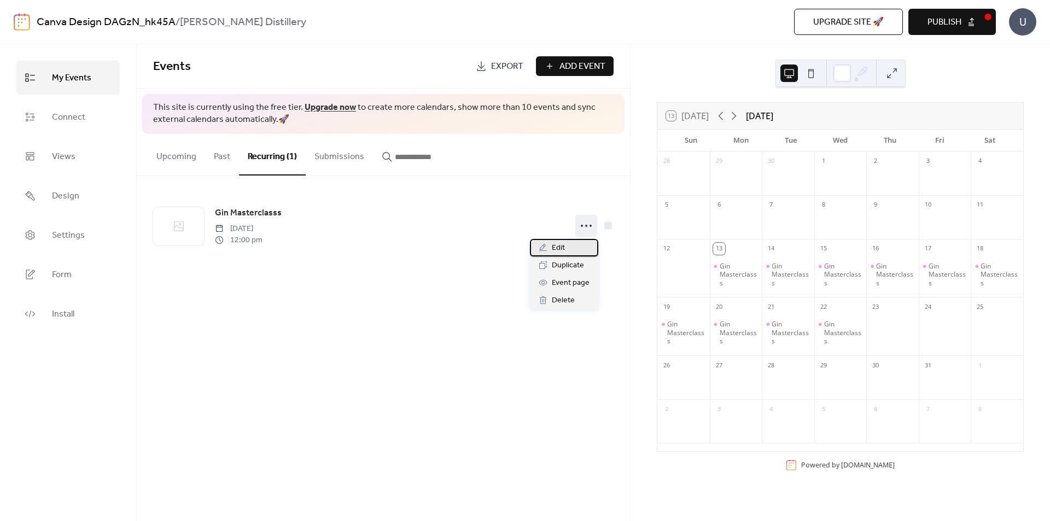
click at [556, 251] on span "Edit" at bounding box center [558, 248] width 13 height 13
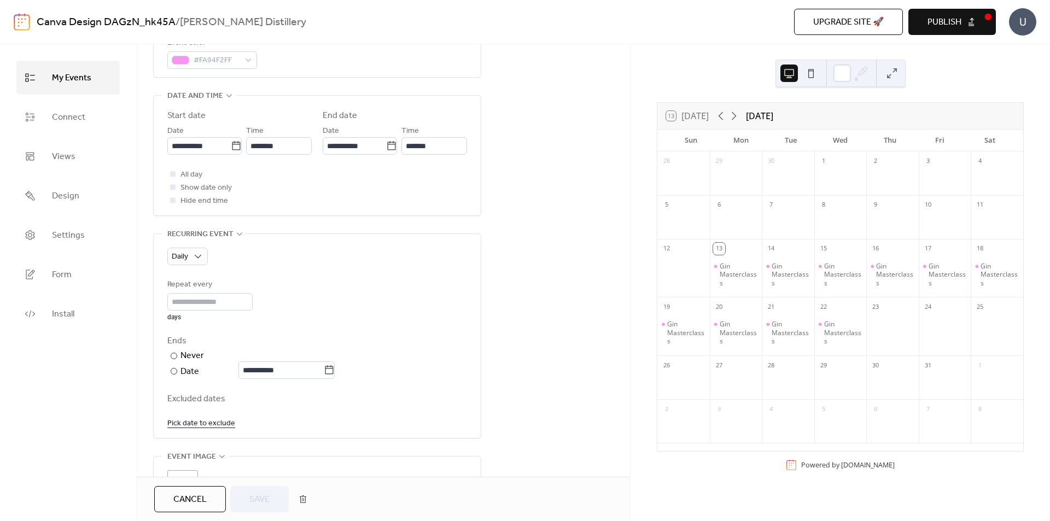
scroll to position [383, 0]
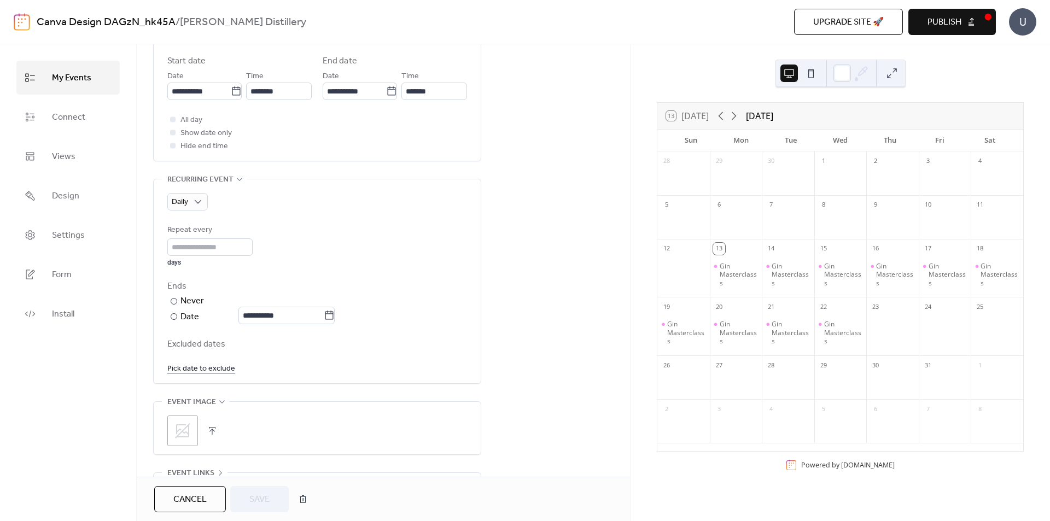
click at [213, 371] on link "Pick date to exclude" at bounding box center [201, 369] width 68 height 14
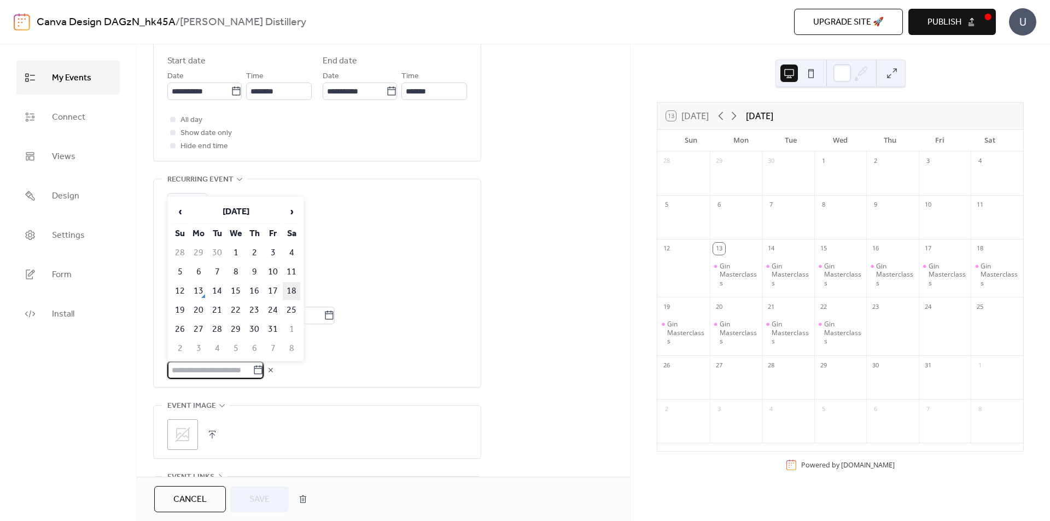
click at [293, 290] on td "18" at bounding box center [292, 291] width 18 height 18
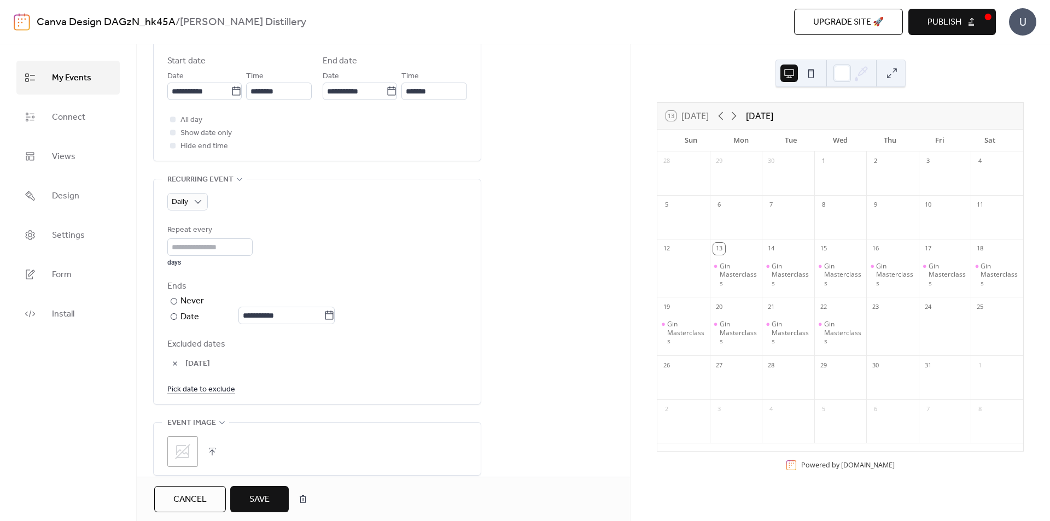
click at [219, 387] on link "Pick date to exclude" at bounding box center [201, 389] width 68 height 14
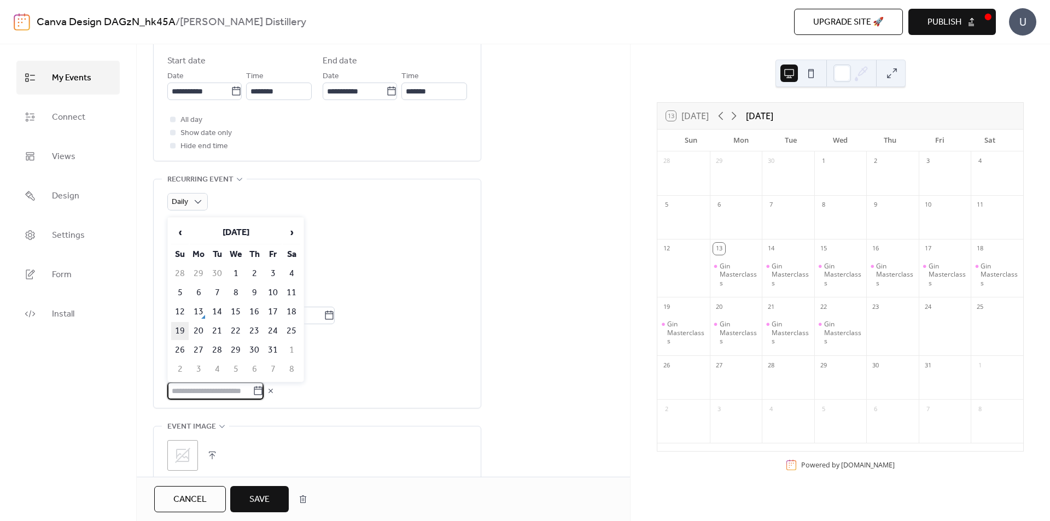
click at [179, 332] on td "19" at bounding box center [180, 331] width 18 height 18
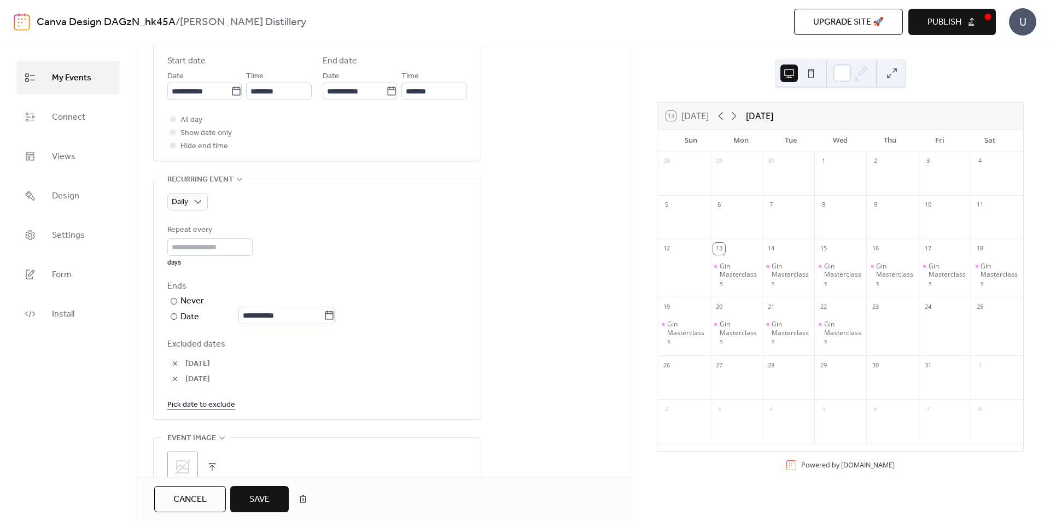
click at [219, 403] on link "Pick date to exclude" at bounding box center [201, 405] width 68 height 14
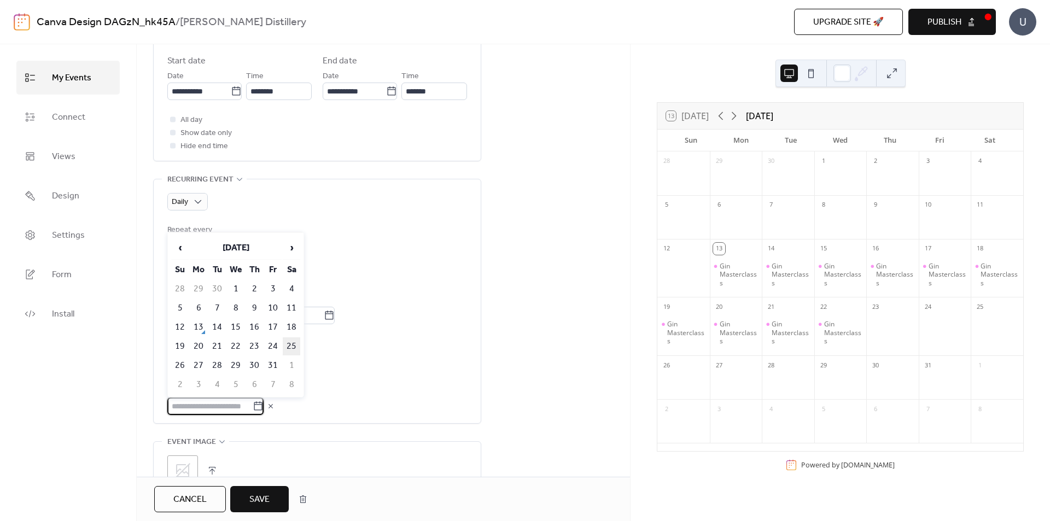
click at [294, 352] on td "25" at bounding box center [292, 347] width 18 height 18
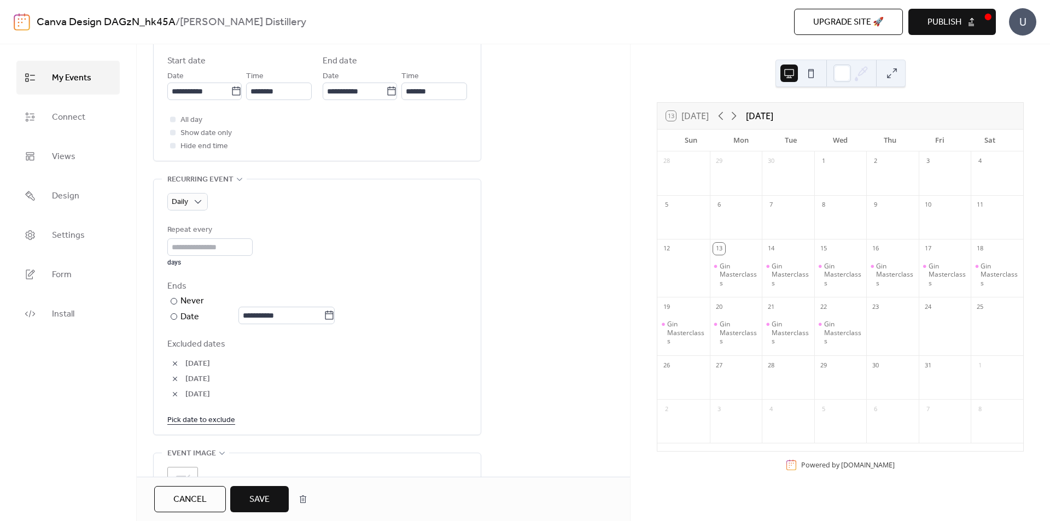
click at [224, 420] on link "Pick date to exclude" at bounding box center [201, 420] width 68 height 14
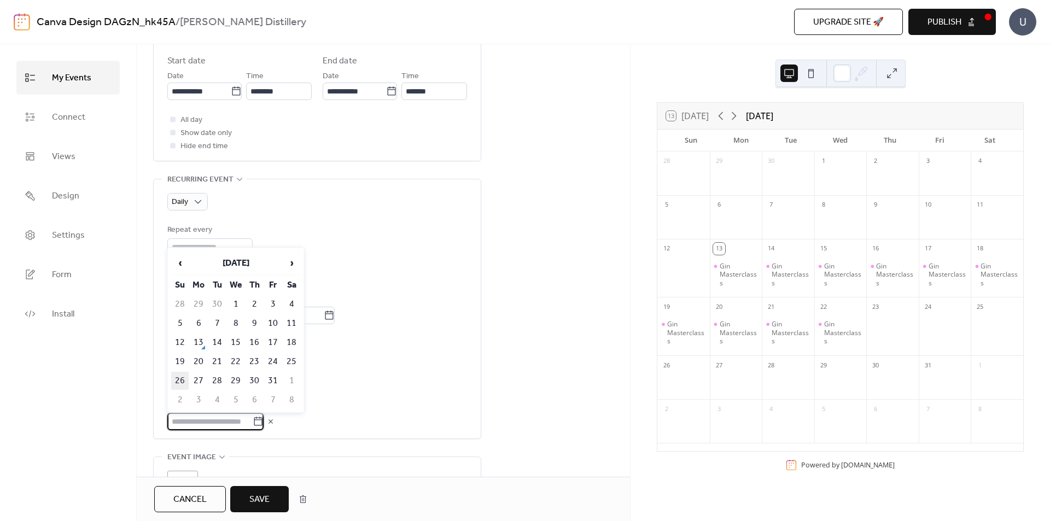
click at [179, 380] on td "26" at bounding box center [180, 381] width 18 height 18
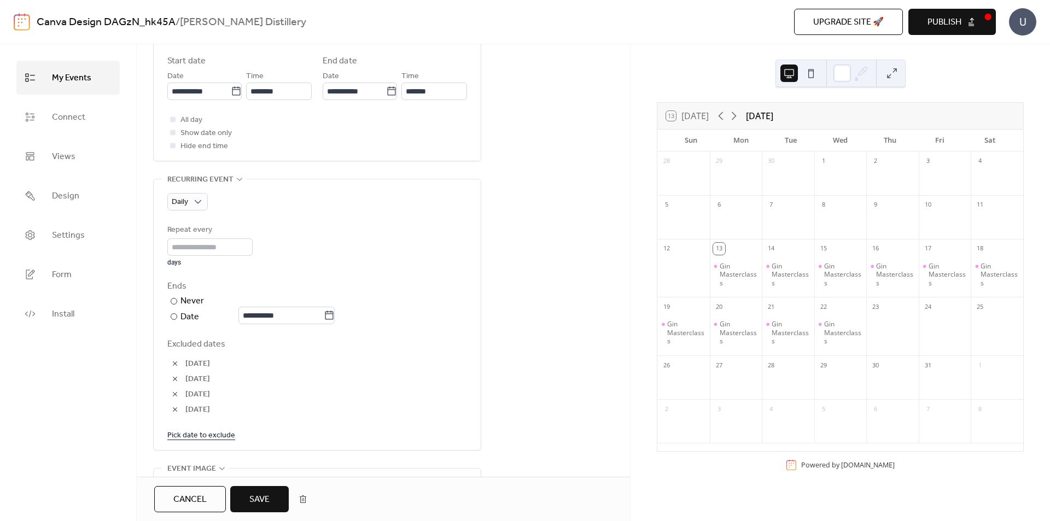
click at [218, 433] on link "Pick date to exclude" at bounding box center [201, 435] width 68 height 14
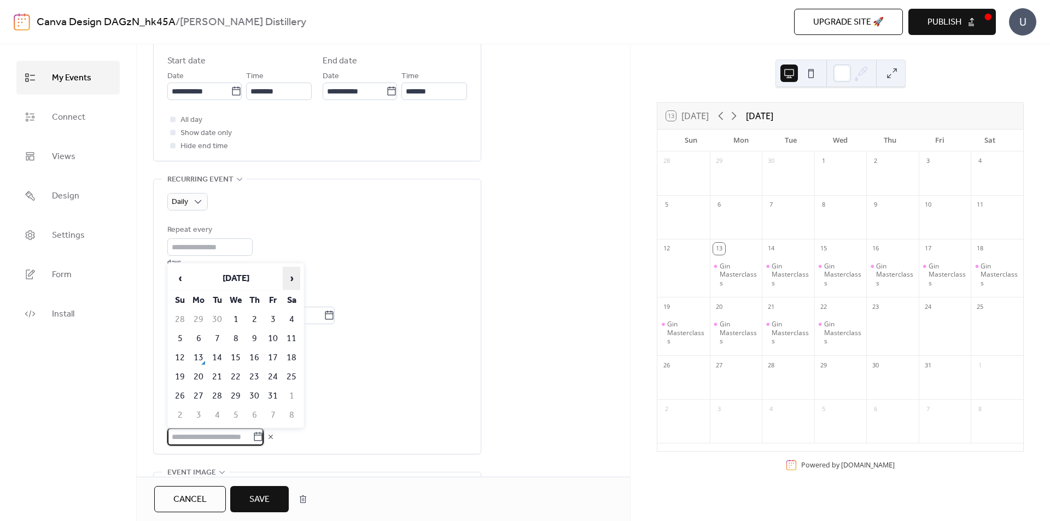
click at [294, 275] on span "›" at bounding box center [291, 279] width 16 height 22
click at [292, 320] on td "1" at bounding box center [292, 320] width 18 height 18
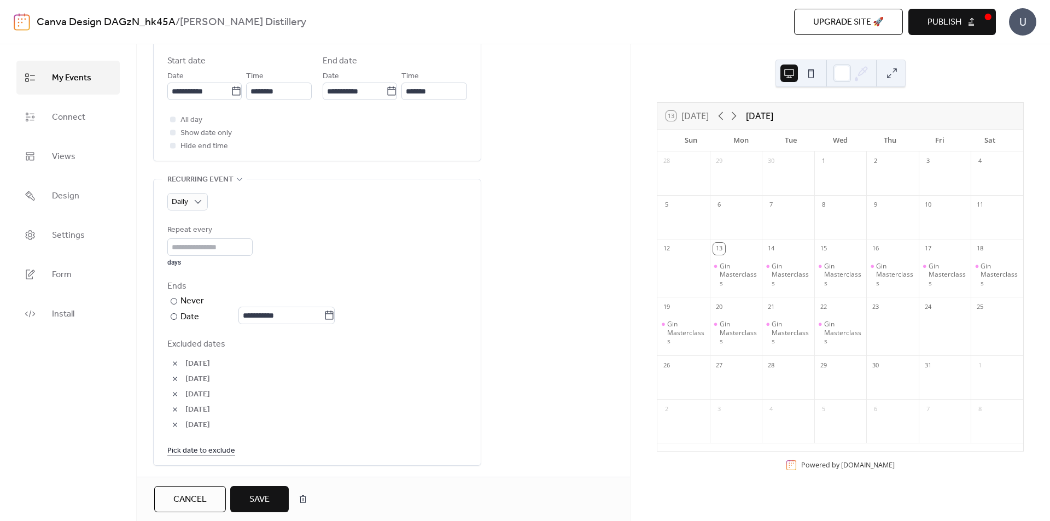
click at [219, 447] on link "Pick date to exclude" at bounding box center [201, 451] width 68 height 14
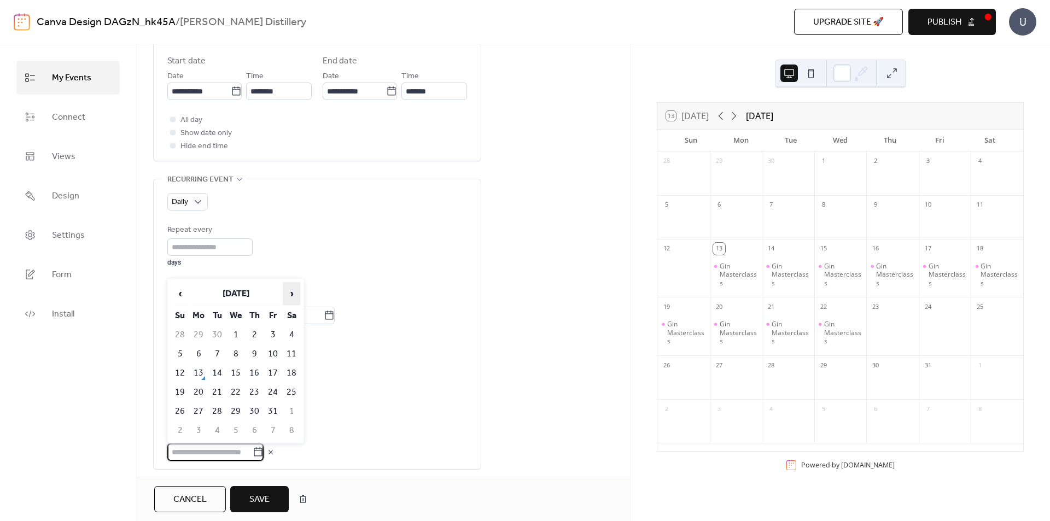
click at [293, 288] on span "›" at bounding box center [291, 294] width 16 height 22
click at [180, 355] on td "2" at bounding box center [180, 354] width 18 height 18
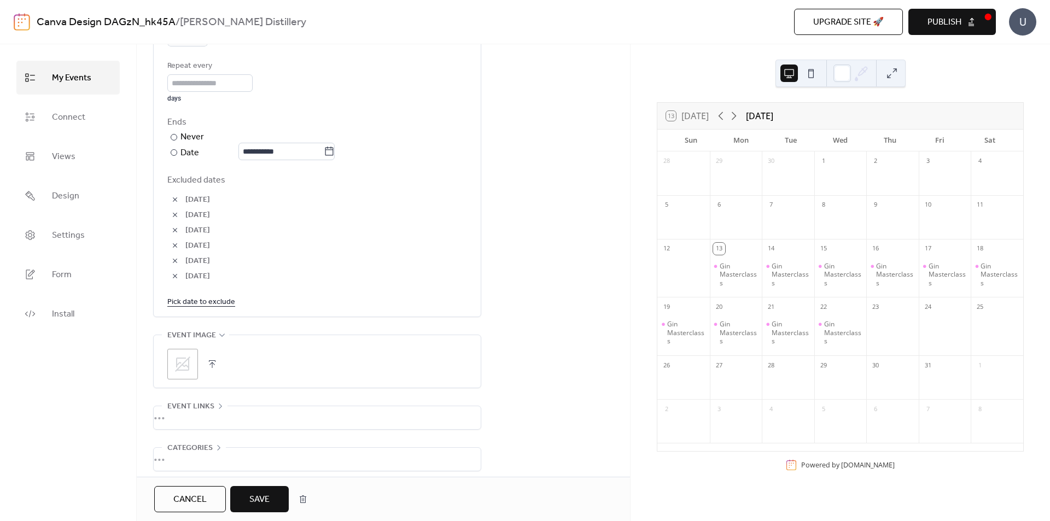
scroll to position [597, 0]
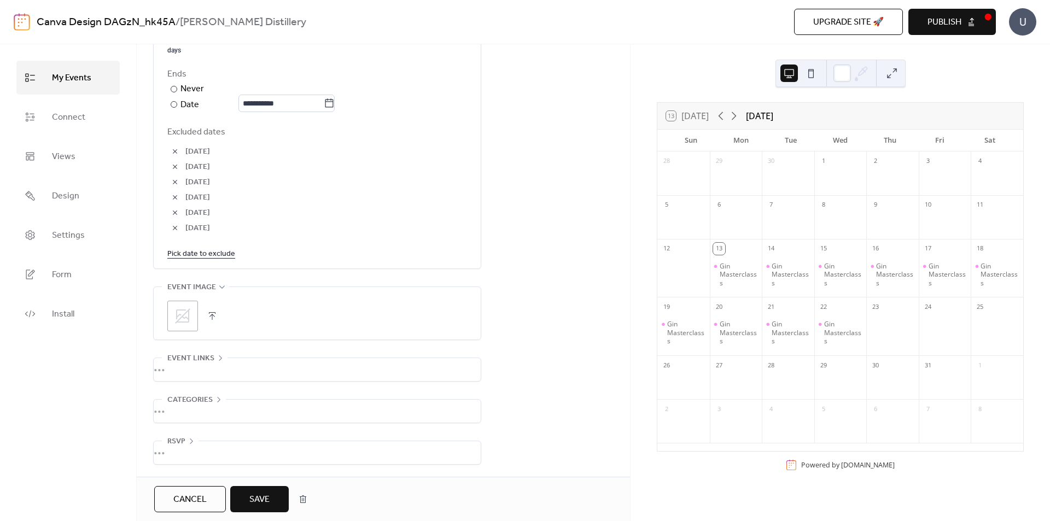
click at [259, 496] on span "Save" at bounding box center [259, 499] width 20 height 13
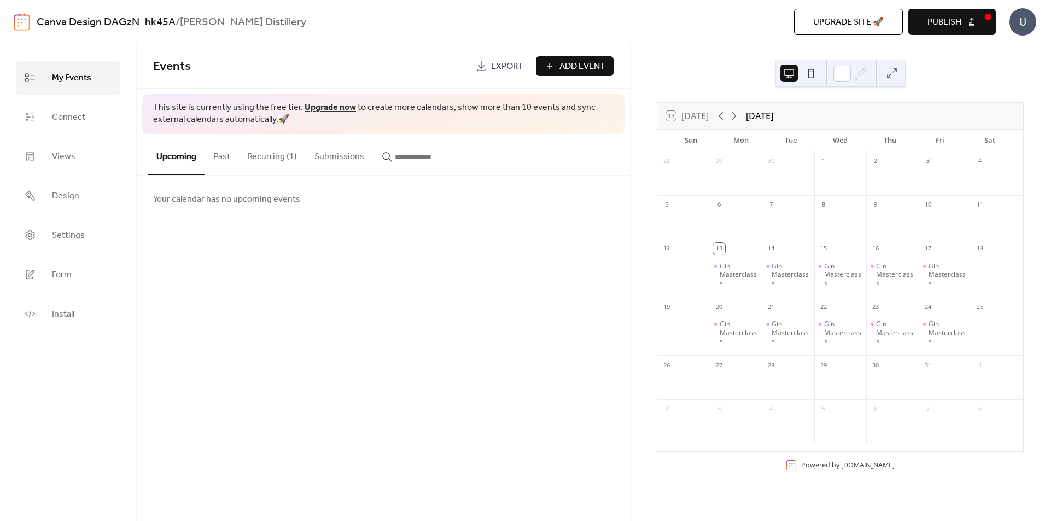
click at [940, 29] on span "Publish" at bounding box center [945, 22] width 34 height 13
click at [60, 225] on link "Settings" at bounding box center [67, 235] width 103 height 34
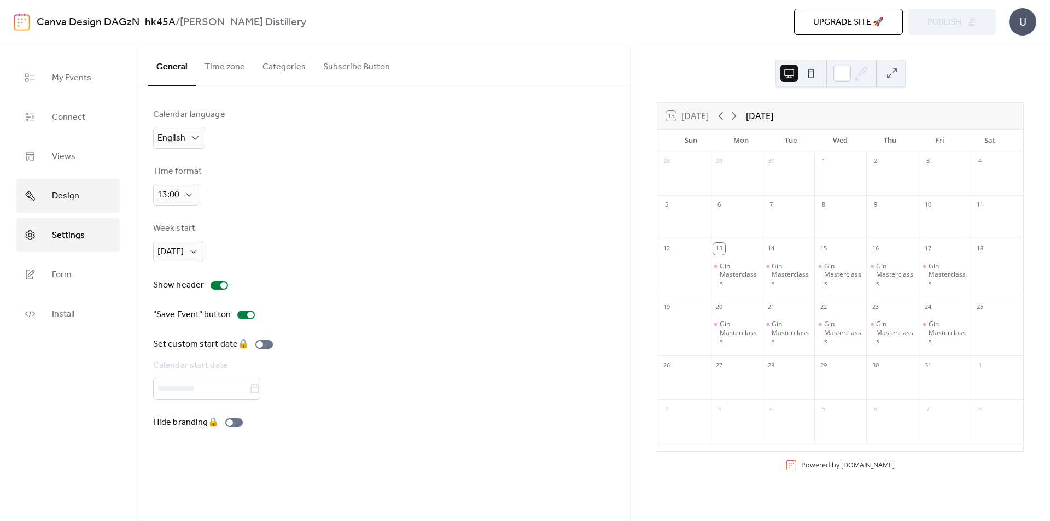
click at [60, 201] on span "Design" at bounding box center [65, 197] width 27 height 18
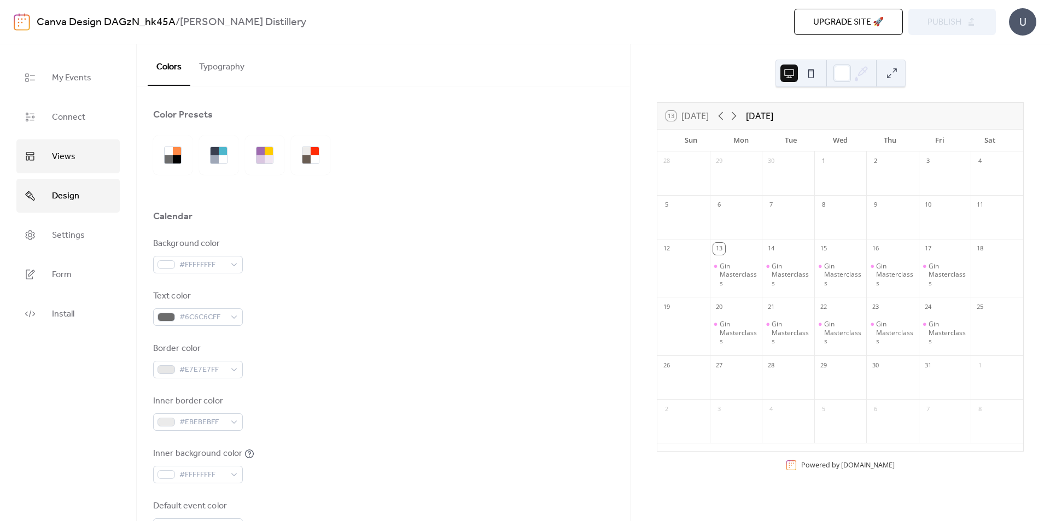
click at [57, 158] on span "Views" at bounding box center [64, 157] width 24 height 18
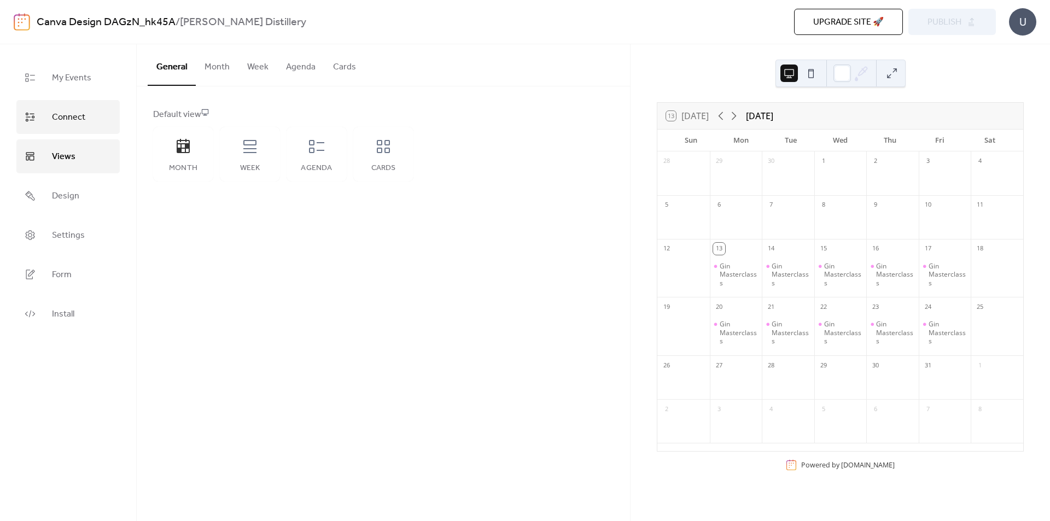
click at [59, 118] on span "Connect" at bounding box center [68, 118] width 33 height 18
